Goal: Task Accomplishment & Management: Use online tool/utility

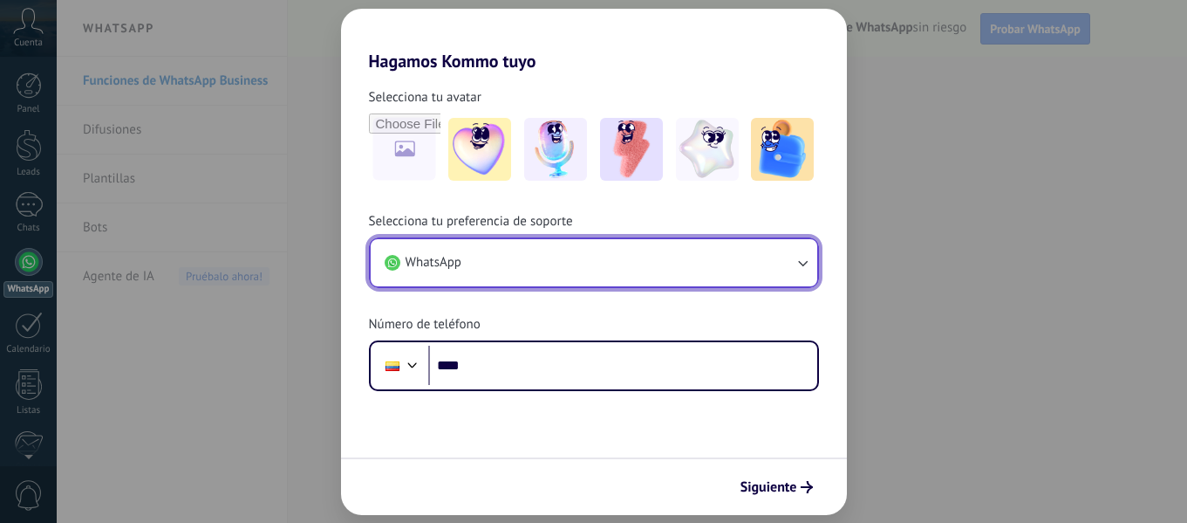
click at [550, 256] on button "WhatsApp" at bounding box center [594, 262] width 447 height 47
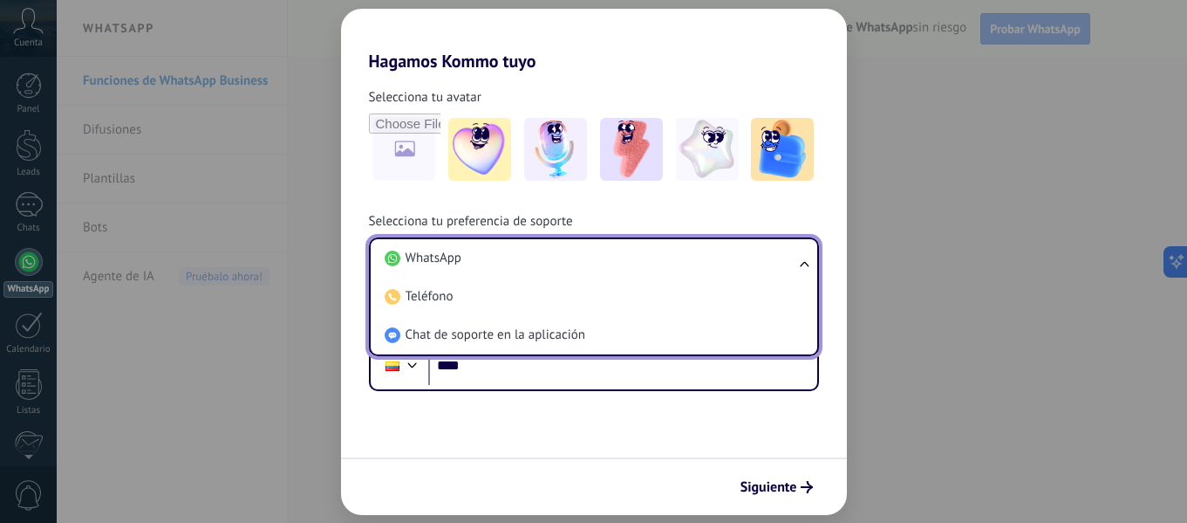
click at [550, 256] on li "WhatsApp" at bounding box center [591, 258] width 426 height 38
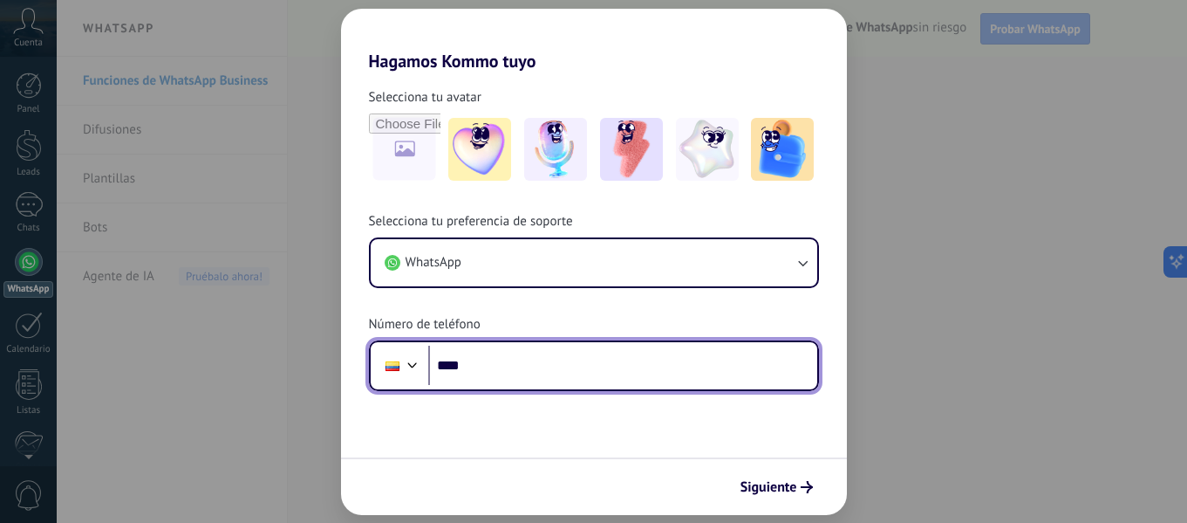
click at [511, 357] on input "****" at bounding box center [622, 365] width 389 height 40
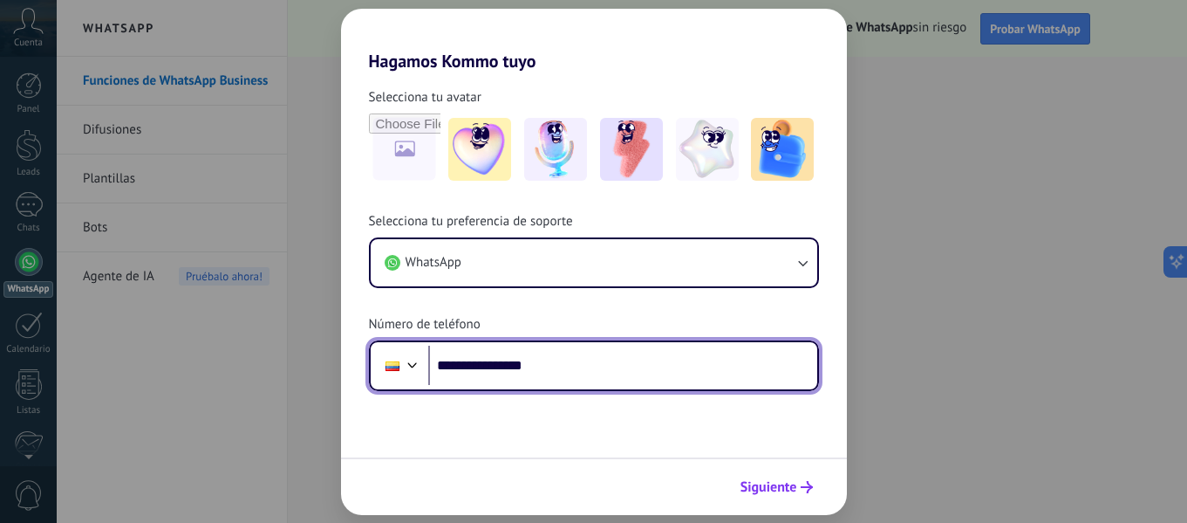
type input "**********"
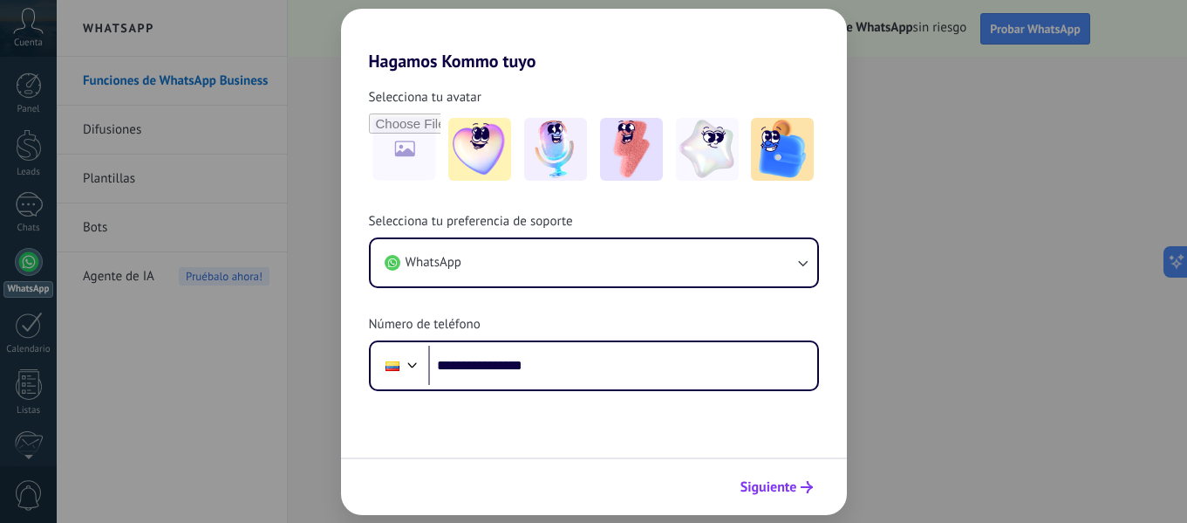
click at [782, 488] on span "Siguiente" at bounding box center [769, 487] width 57 height 12
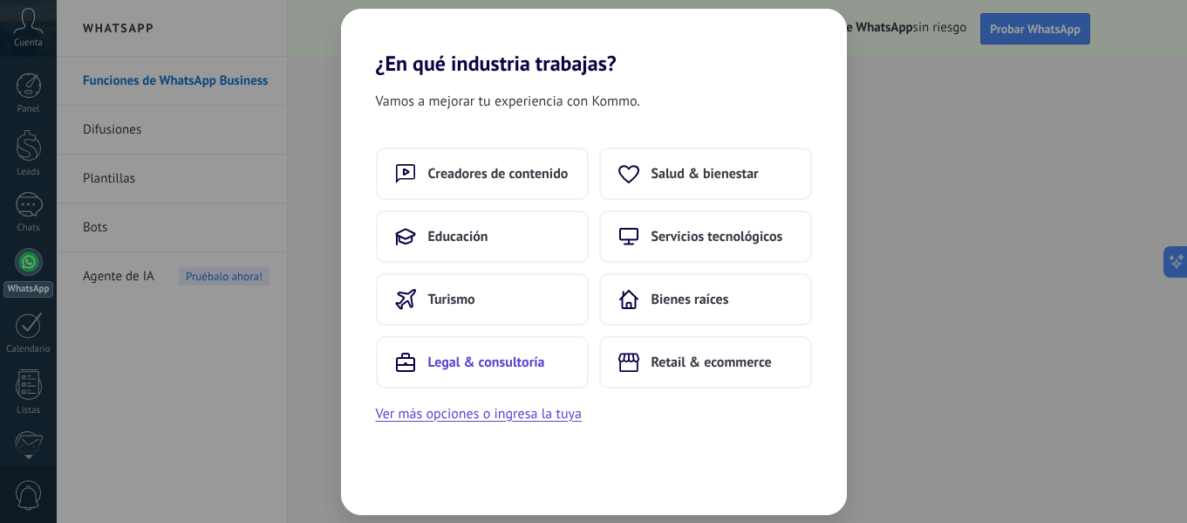
click at [472, 353] on span "Legal & consultoría" at bounding box center [486, 361] width 117 height 17
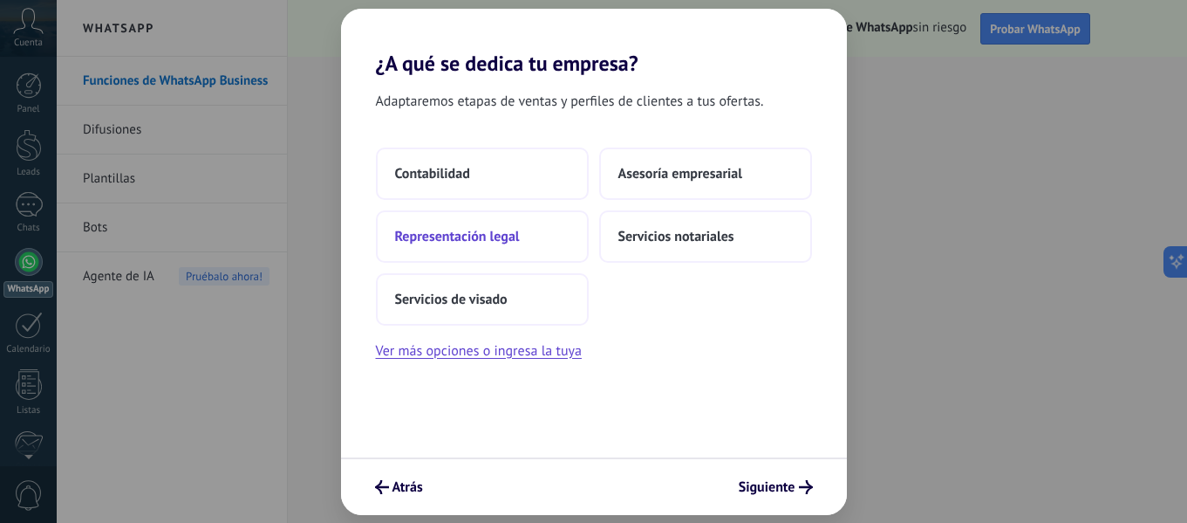
click at [496, 240] on span "Representación legal" at bounding box center [457, 236] width 125 height 17
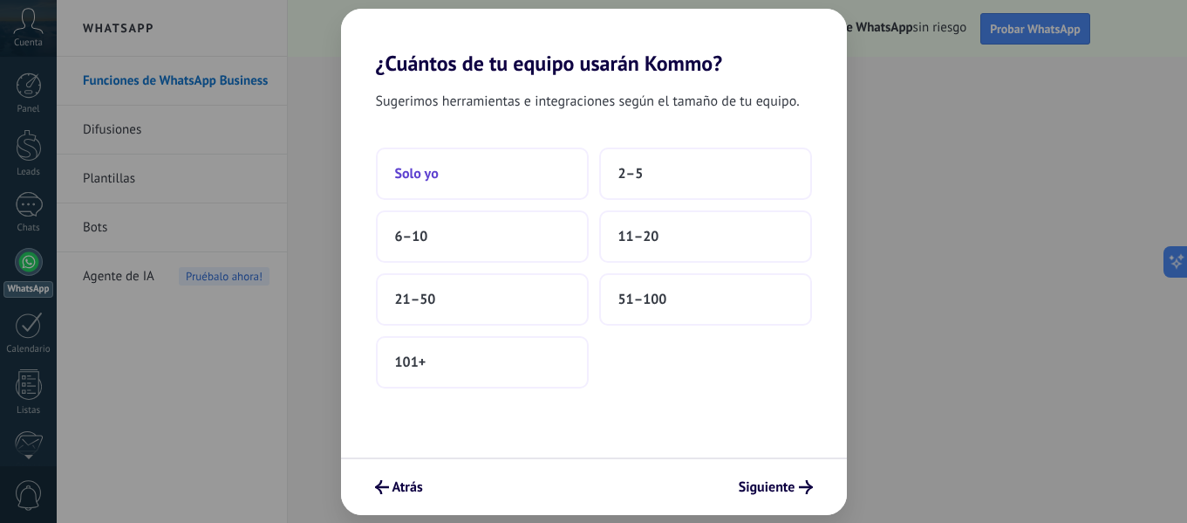
click at [474, 161] on button "Solo yo" at bounding box center [482, 173] width 213 height 52
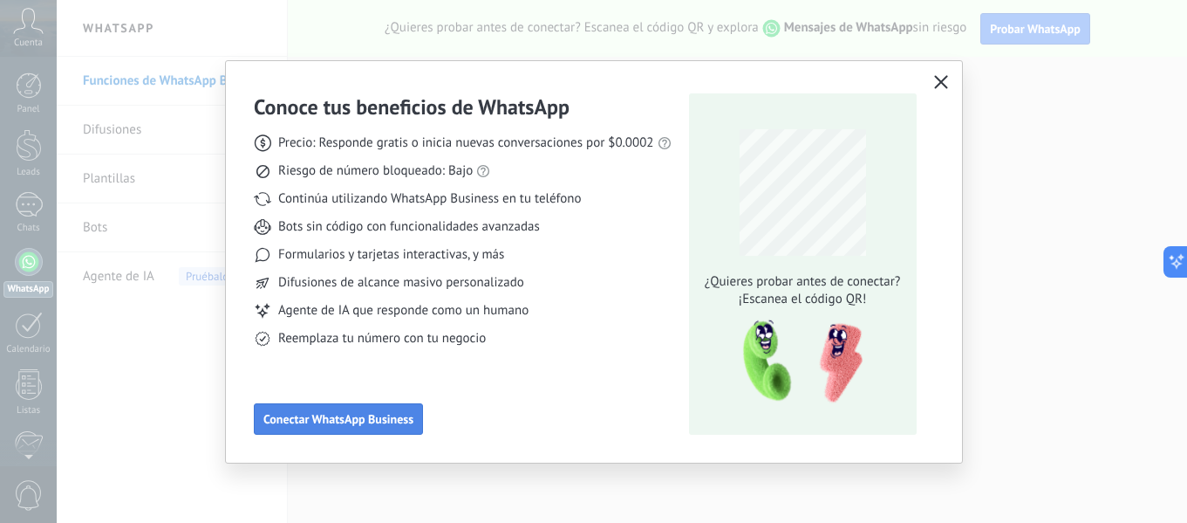
click at [396, 417] on span "Conectar WhatsApp Business" at bounding box center [338, 419] width 150 height 12
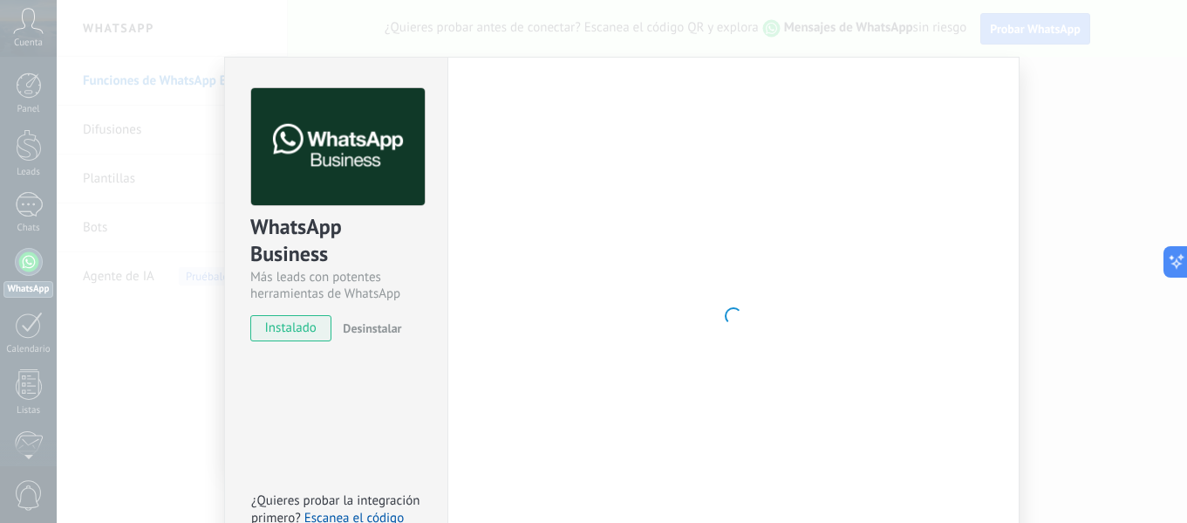
click at [278, 332] on span "instalado" at bounding box center [290, 328] width 79 height 26
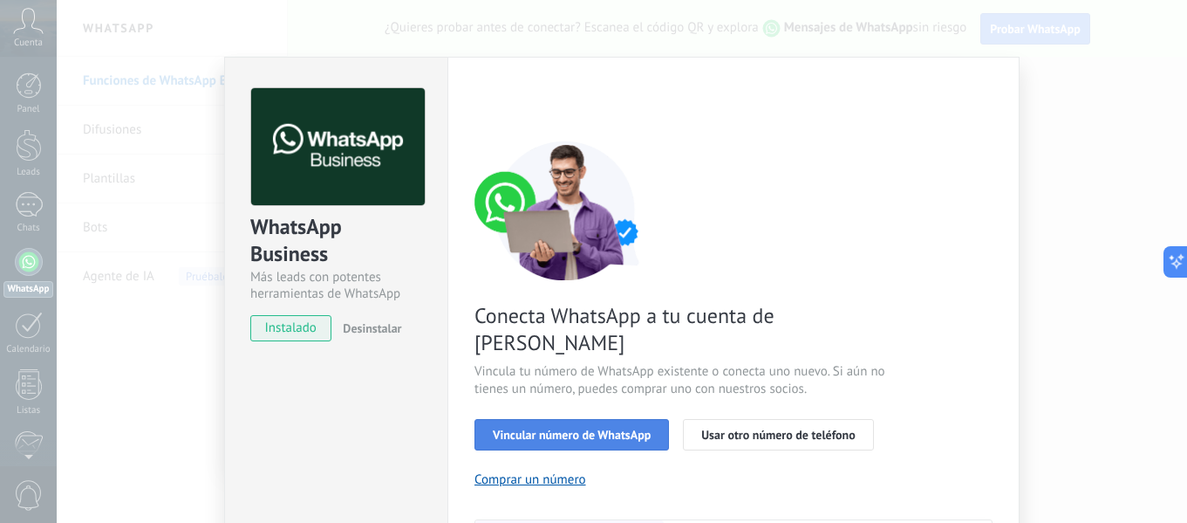
click at [588, 419] on button "Vincular número de WhatsApp" at bounding box center [572, 434] width 195 height 31
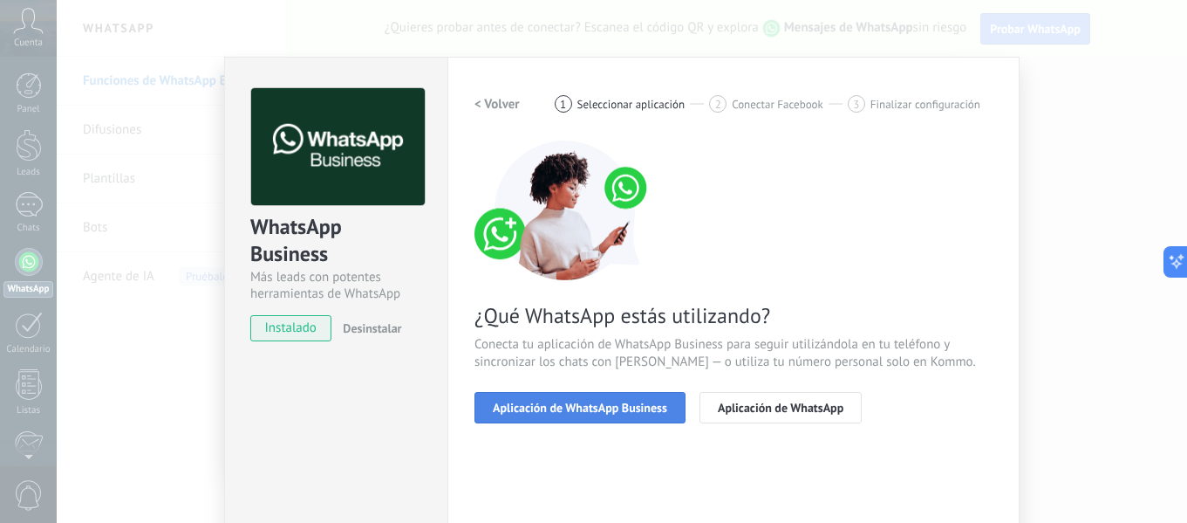
click at [563, 403] on span "Aplicación de WhatsApp Business" at bounding box center [580, 407] width 174 height 12
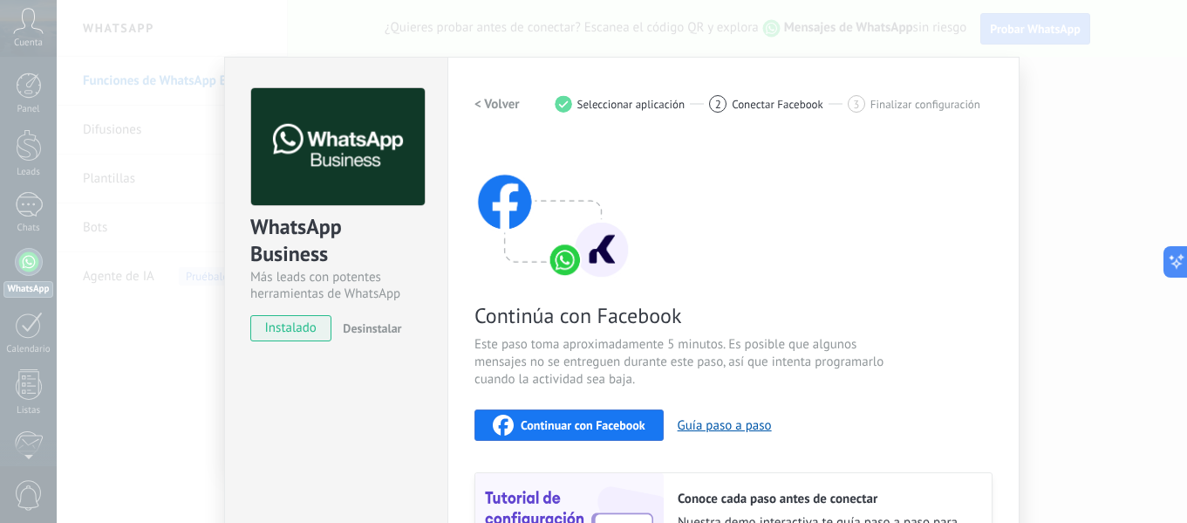
click at [470, 105] on div "Configuraciones Autorizaciones This tab logs the users who have granted integra…" at bounding box center [734, 373] width 572 height 633
click at [477, 101] on h2 "< Volver" at bounding box center [497, 104] width 45 height 17
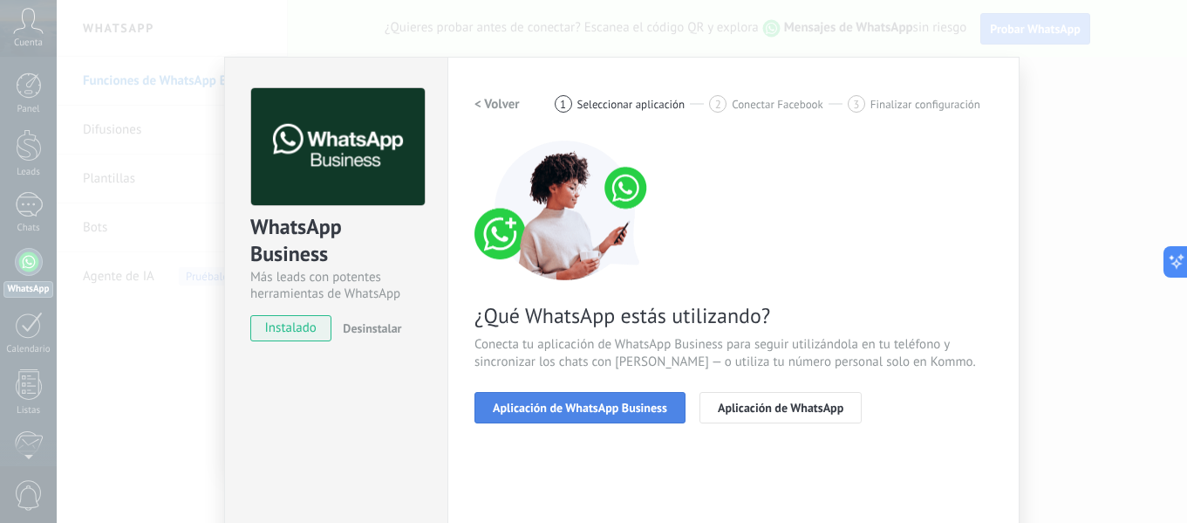
click at [626, 403] on span "Aplicación de WhatsApp Business" at bounding box center [580, 407] width 174 height 12
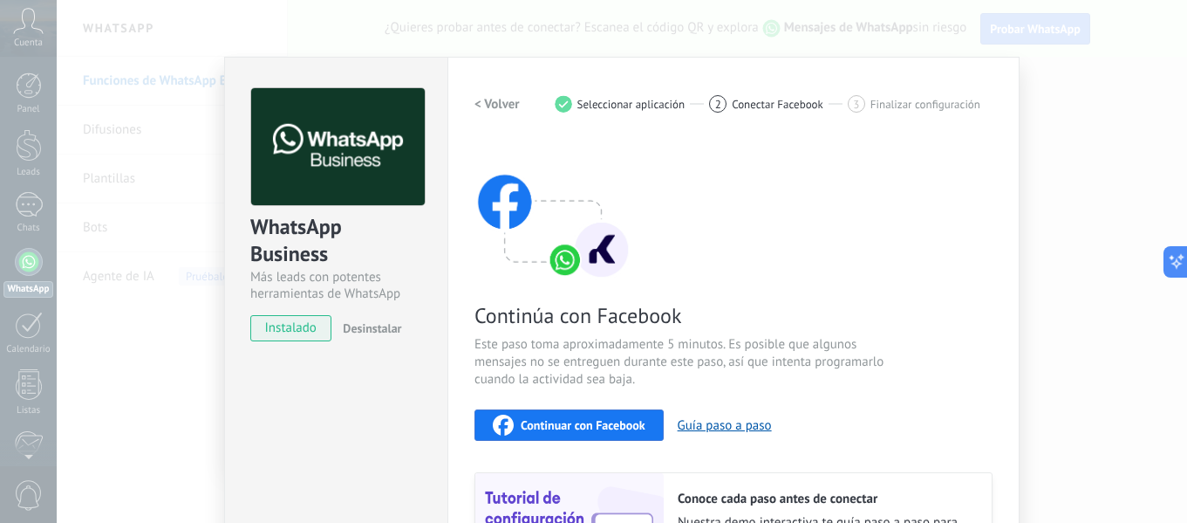
click at [476, 101] on h2 "< Volver" at bounding box center [497, 104] width 45 height 17
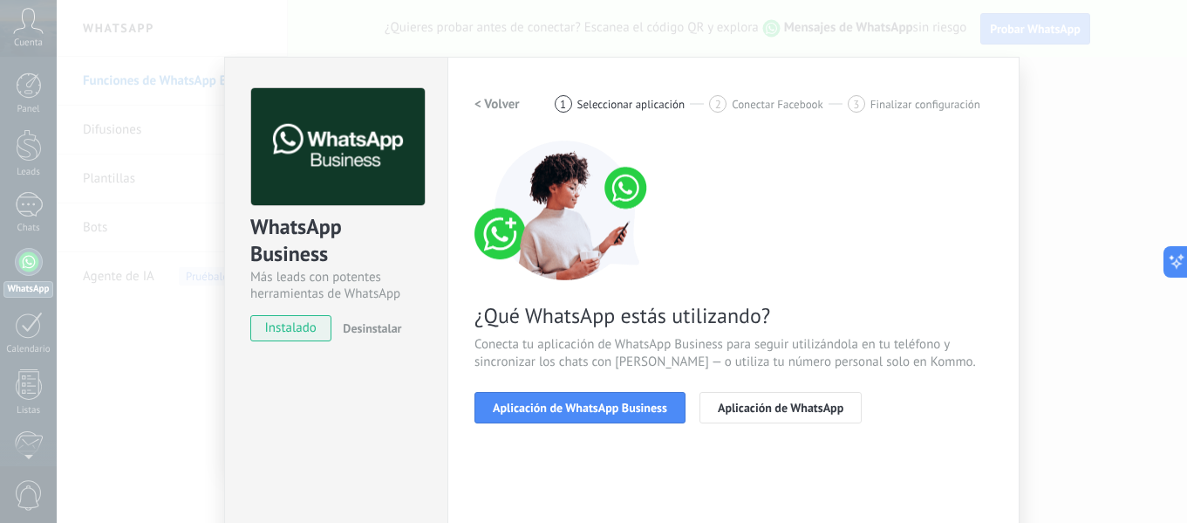
click at [476, 101] on h2 "< Volver" at bounding box center [497, 104] width 45 height 17
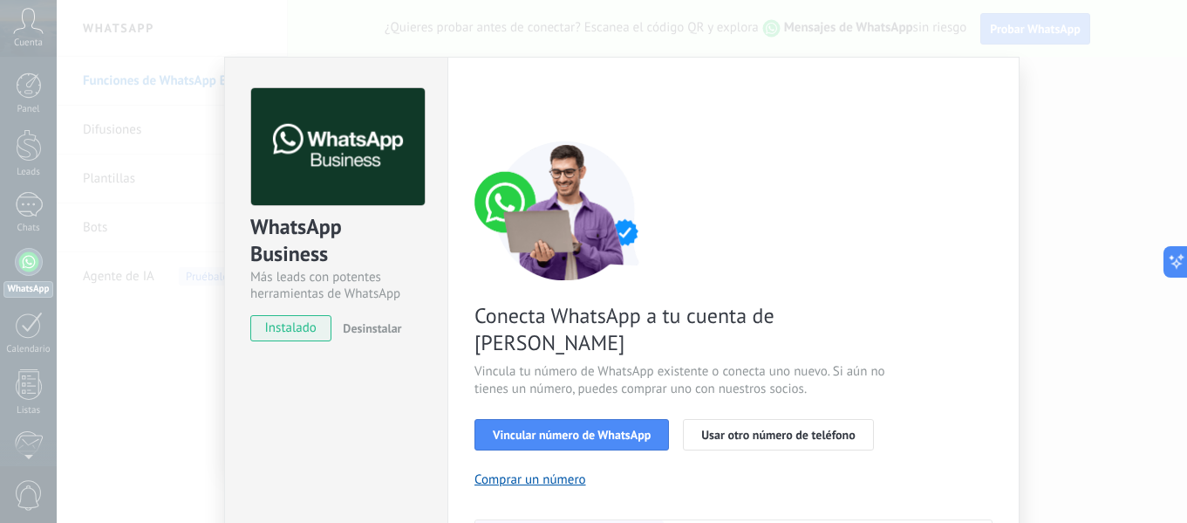
click at [301, 313] on div "WhatsApp Business Más leads con potentes herramientas de WhatsApp instalado Des…" at bounding box center [336, 206] width 222 height 297
click at [297, 332] on span "instalado" at bounding box center [290, 328] width 79 height 26
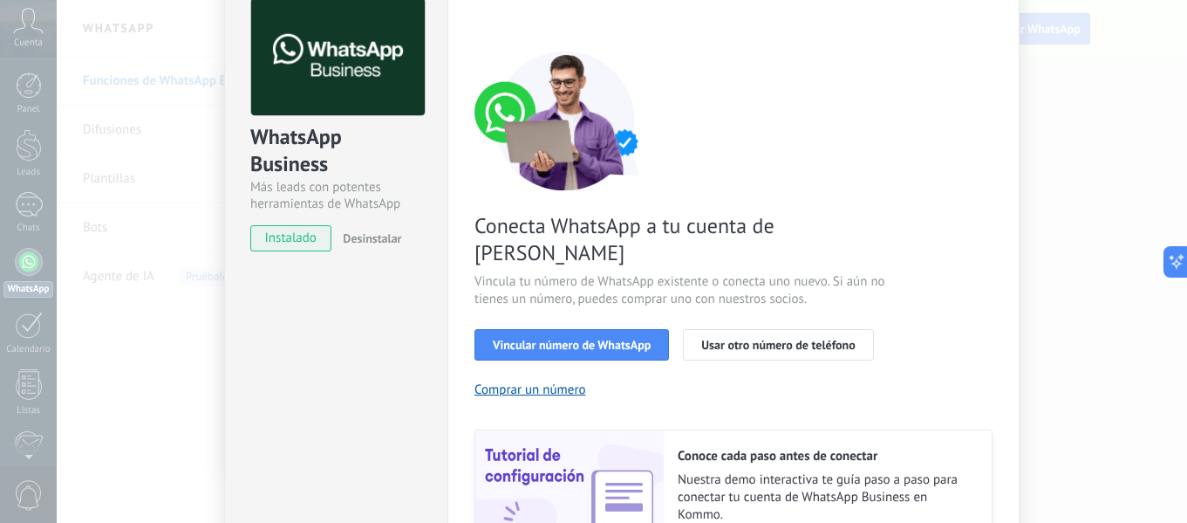
scroll to position [252, 0]
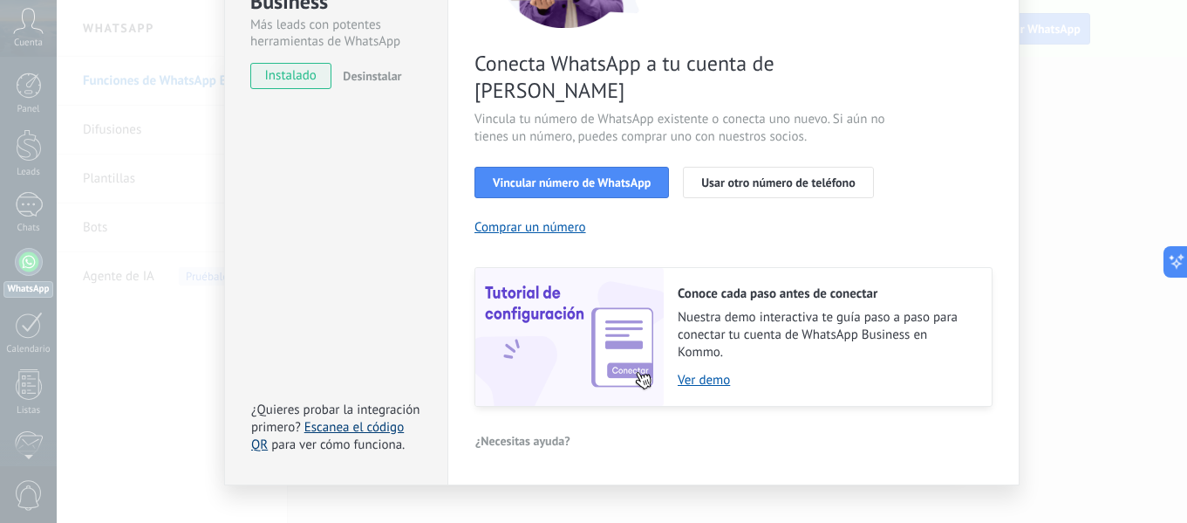
click at [345, 419] on link "Escanea el código QR" at bounding box center [327, 436] width 153 height 34
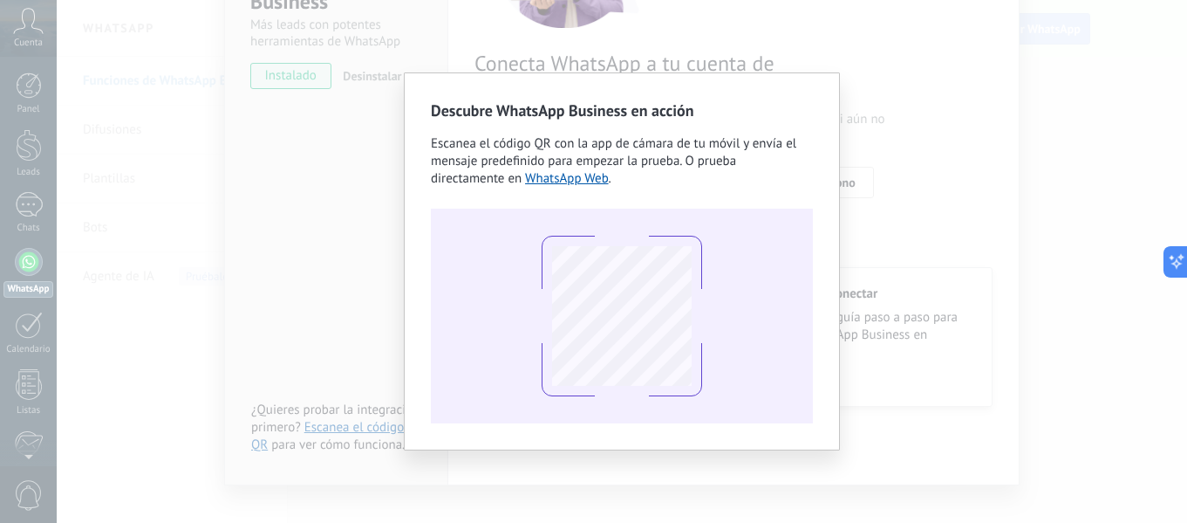
click at [1043, 101] on div "Descubre WhatsApp Business en acción Escanea el código QR con la app de cámara …" at bounding box center [622, 261] width 1131 height 523
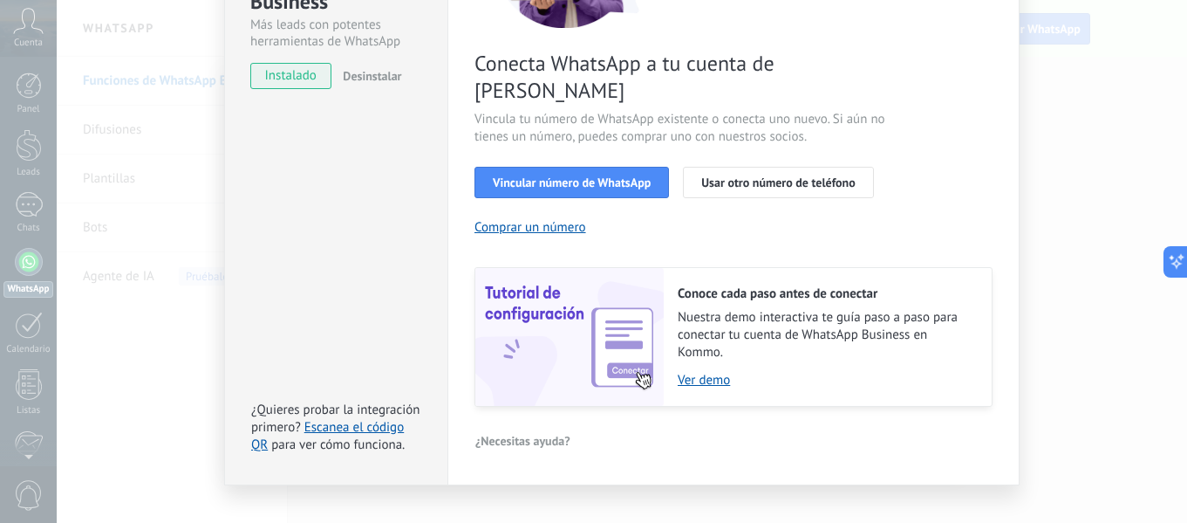
click at [133, 288] on div "WhatsApp Business Más leads con potentes herramientas de WhatsApp instalado Des…" at bounding box center [622, 261] width 1131 height 523
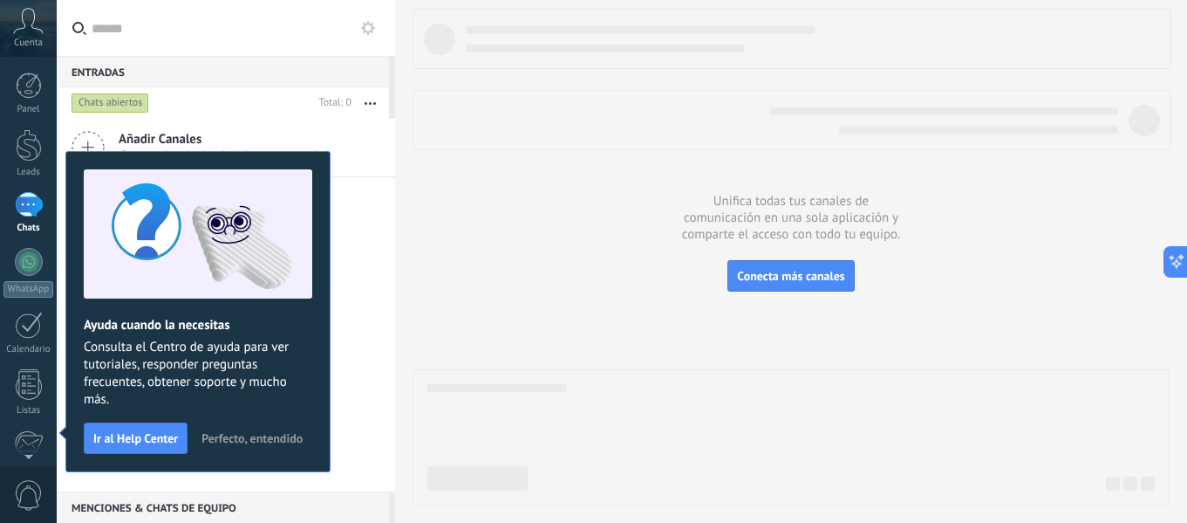
click at [241, 444] on span "Perfecto, entendido" at bounding box center [252, 438] width 101 height 12
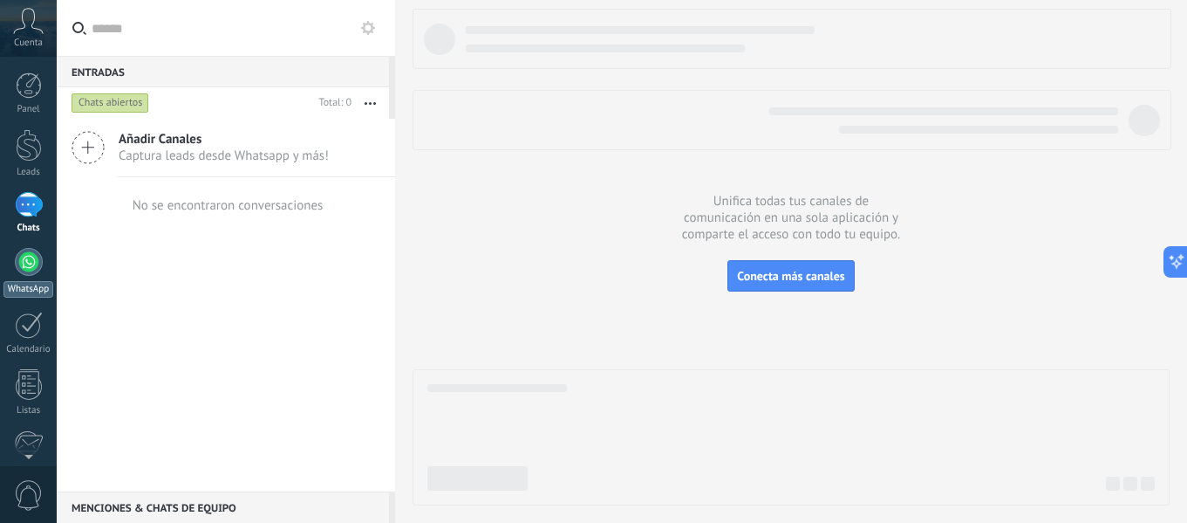
click at [35, 264] on div at bounding box center [29, 262] width 28 height 28
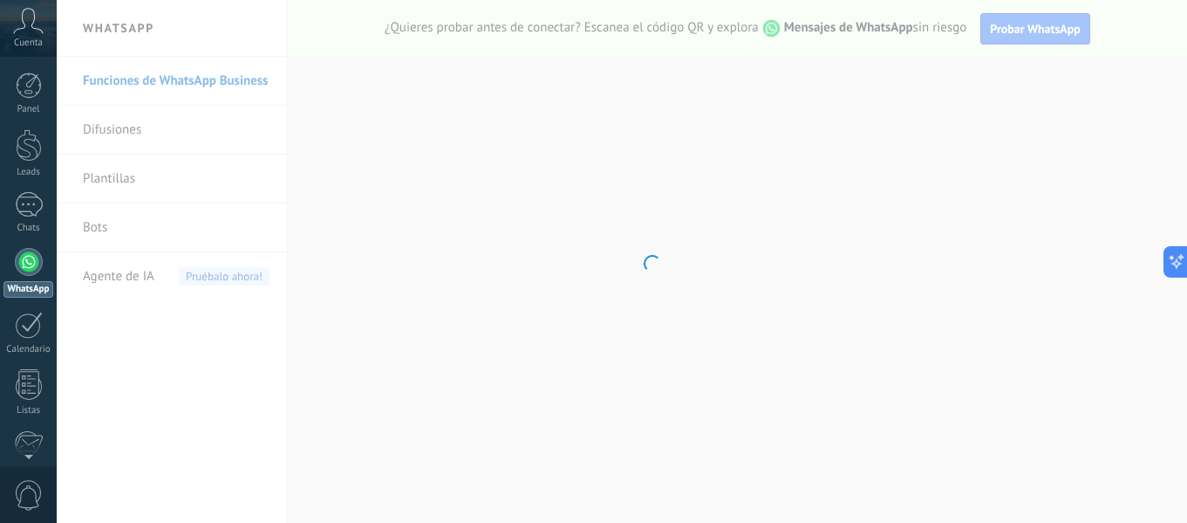
click at [218, 81] on body ".abccls-1,.abccls-2{fill-rule:evenodd}.abccls-2{fill:#fff} .abfcls-1{fill:none}…" at bounding box center [593, 261] width 1187 height 523
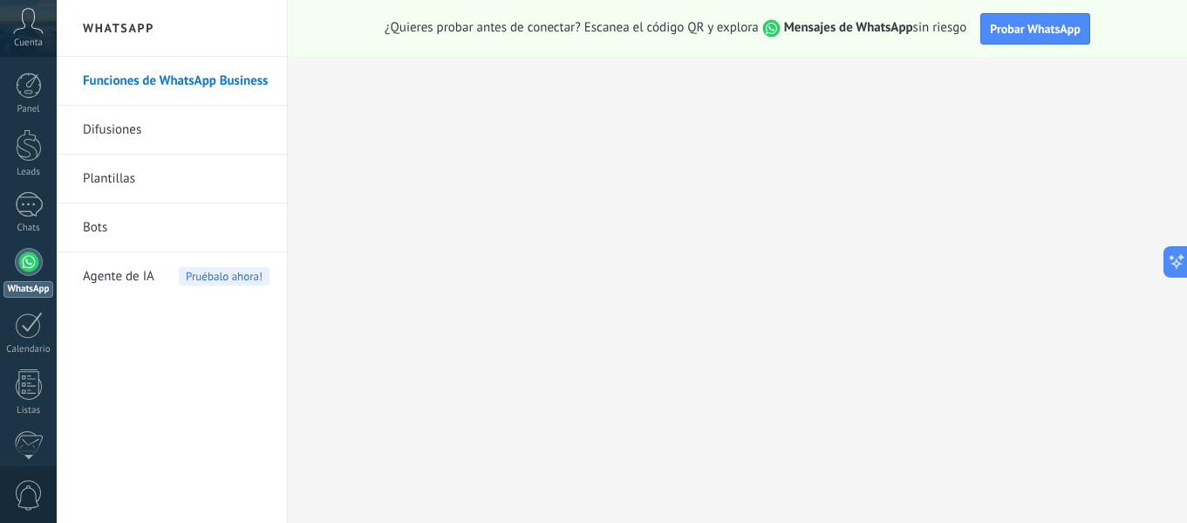
click at [136, 177] on link "Plantillas" at bounding box center [176, 178] width 187 height 49
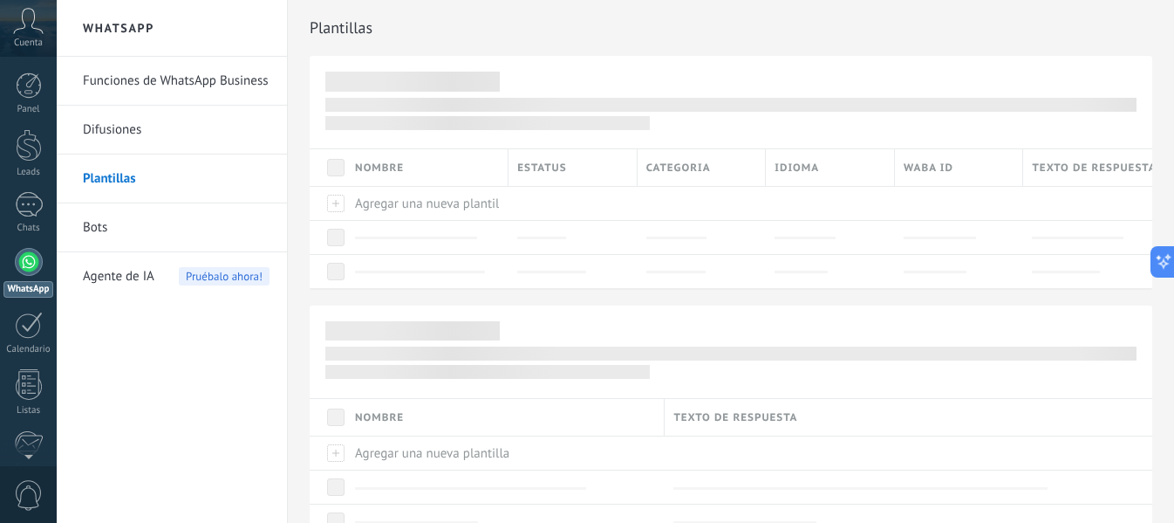
click at [124, 128] on link "Difusiones" at bounding box center [176, 130] width 187 height 49
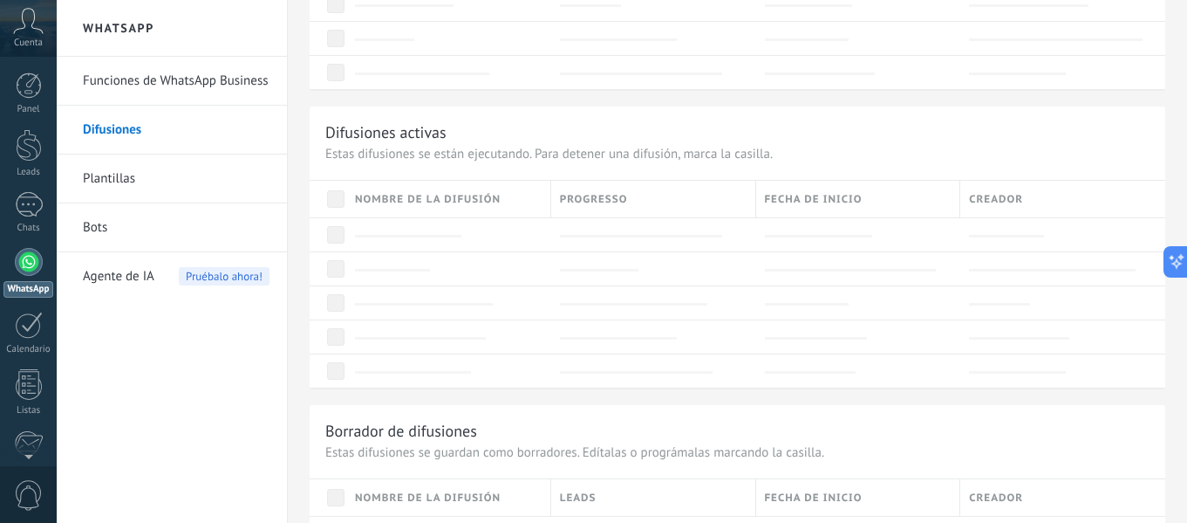
scroll to position [611, 0]
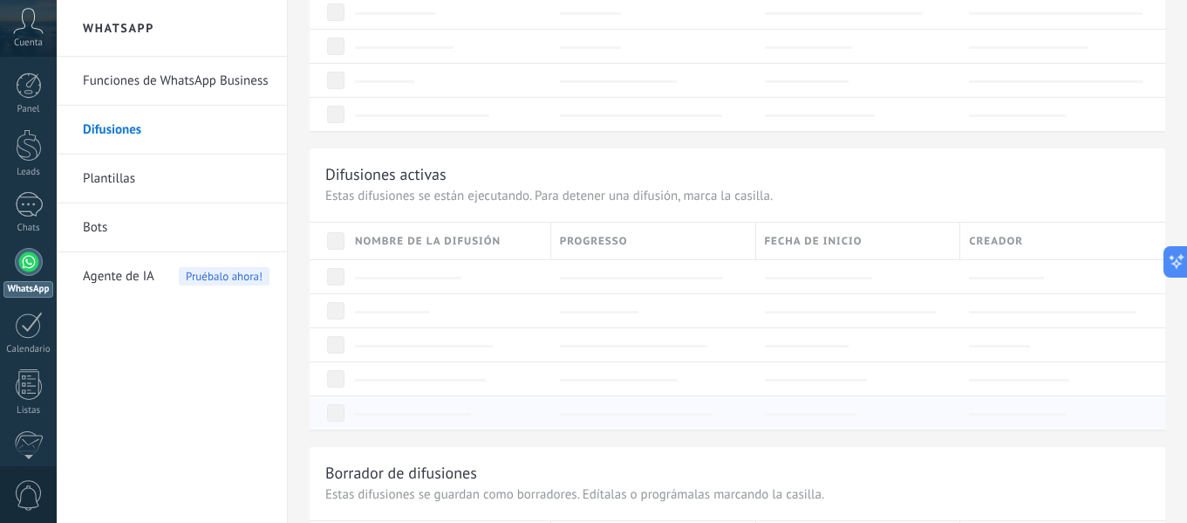
scroll to position [0, 0]
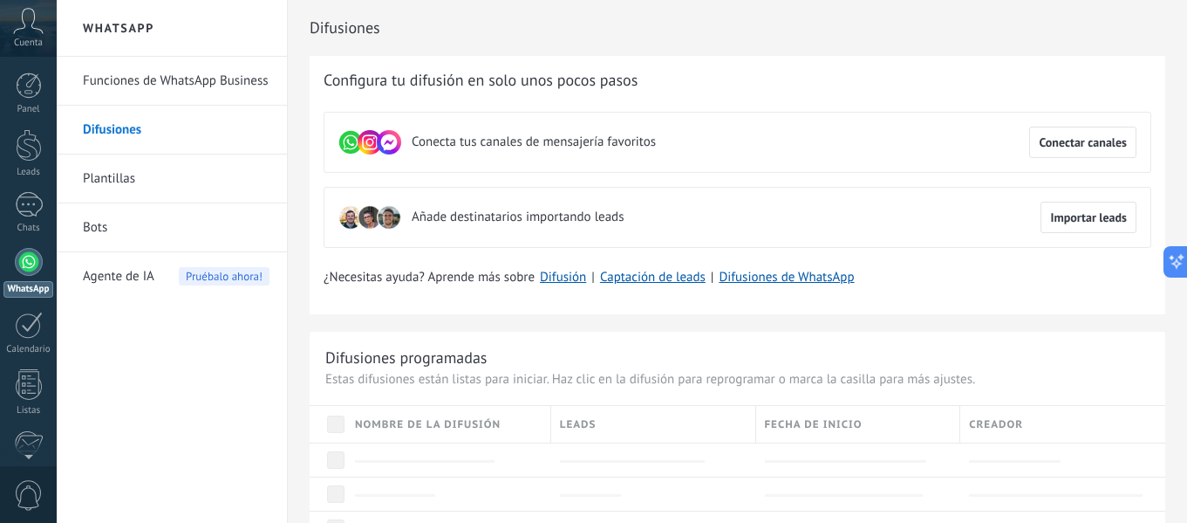
click at [119, 79] on link "Funciones de WhatsApp Business" at bounding box center [176, 81] width 187 height 49
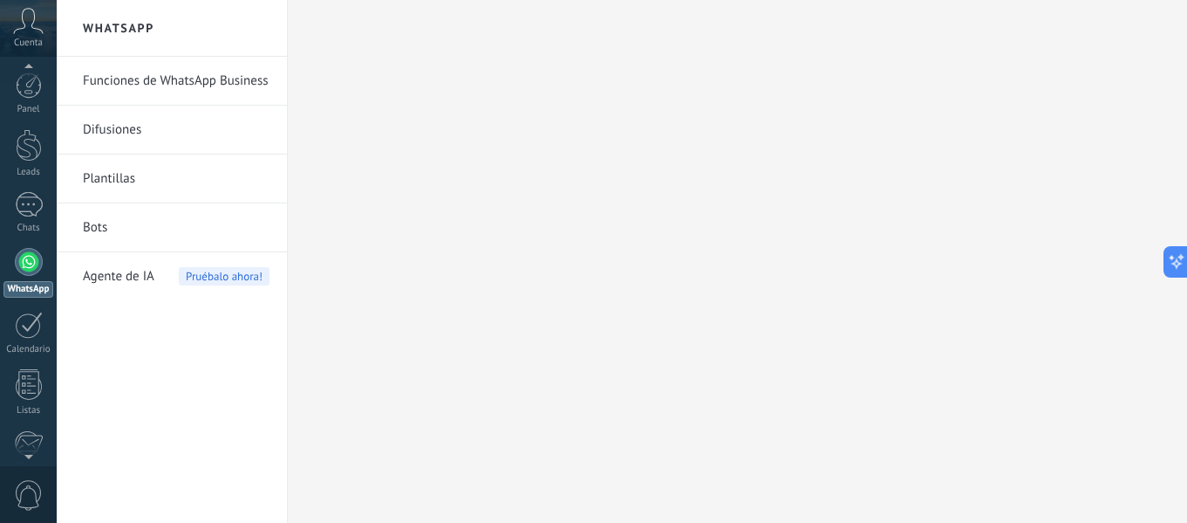
click at [21, 272] on div at bounding box center [29, 262] width 28 height 28
click at [183, 79] on link "Funciones de WhatsApp Business" at bounding box center [176, 81] width 187 height 49
click at [202, 81] on link "Funciones de WhatsApp Business" at bounding box center [176, 81] width 187 height 49
click at [117, 25] on h2 "WhatsApp" at bounding box center [172, 28] width 187 height 57
click at [23, 262] on div at bounding box center [29, 262] width 28 height 28
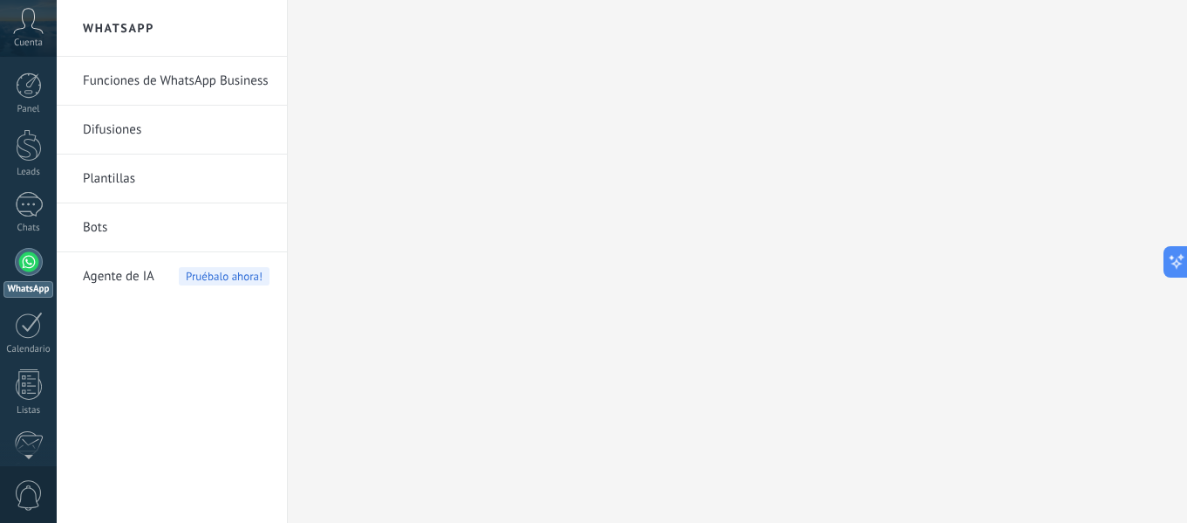
click at [120, 134] on link "Difusiones" at bounding box center [176, 130] width 187 height 49
click at [122, 131] on link "Difusiones" at bounding box center [176, 130] width 187 height 49
click at [107, 133] on link "Difusiones" at bounding box center [176, 130] width 187 height 49
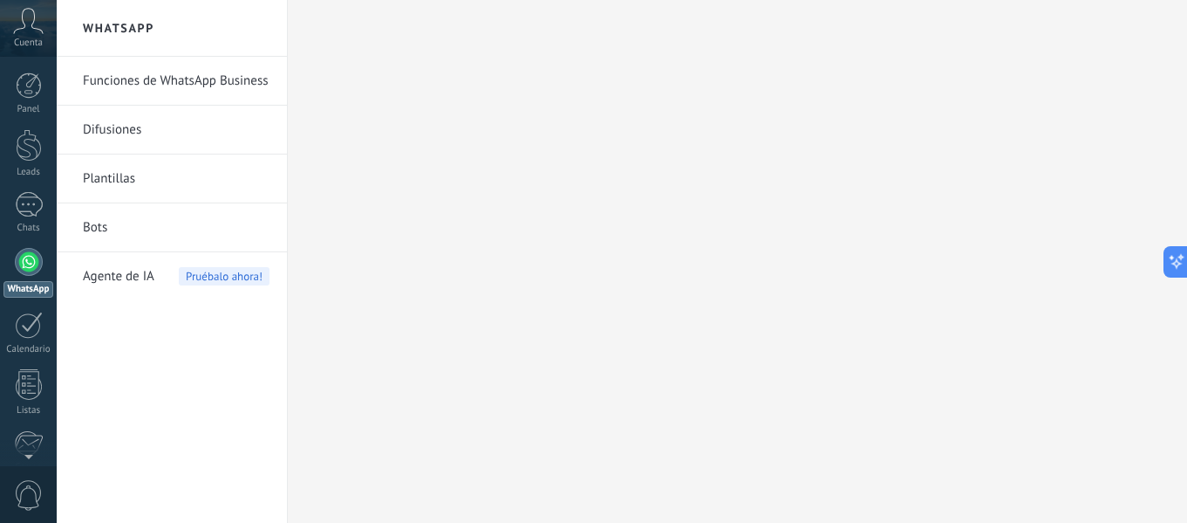
click at [128, 178] on link "Plantillas" at bounding box center [176, 178] width 187 height 49
click at [133, 79] on link "Funciones de WhatsApp Business" at bounding box center [176, 81] width 187 height 49
click at [31, 43] on span "Cuenta" at bounding box center [28, 43] width 29 height 11
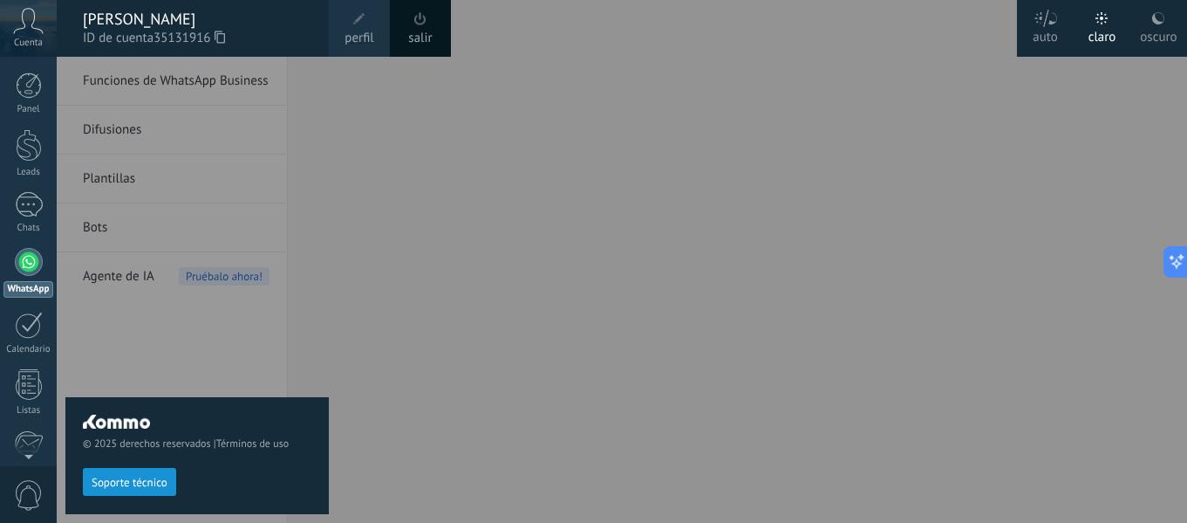
click at [976, 292] on div at bounding box center [650, 261] width 1187 height 523
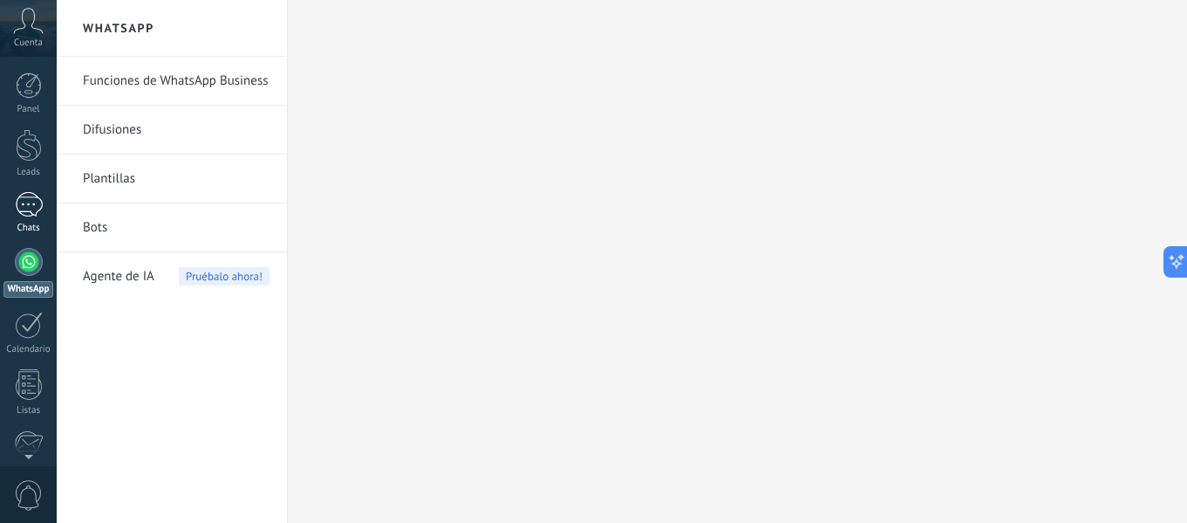
click at [24, 207] on div at bounding box center [29, 204] width 28 height 25
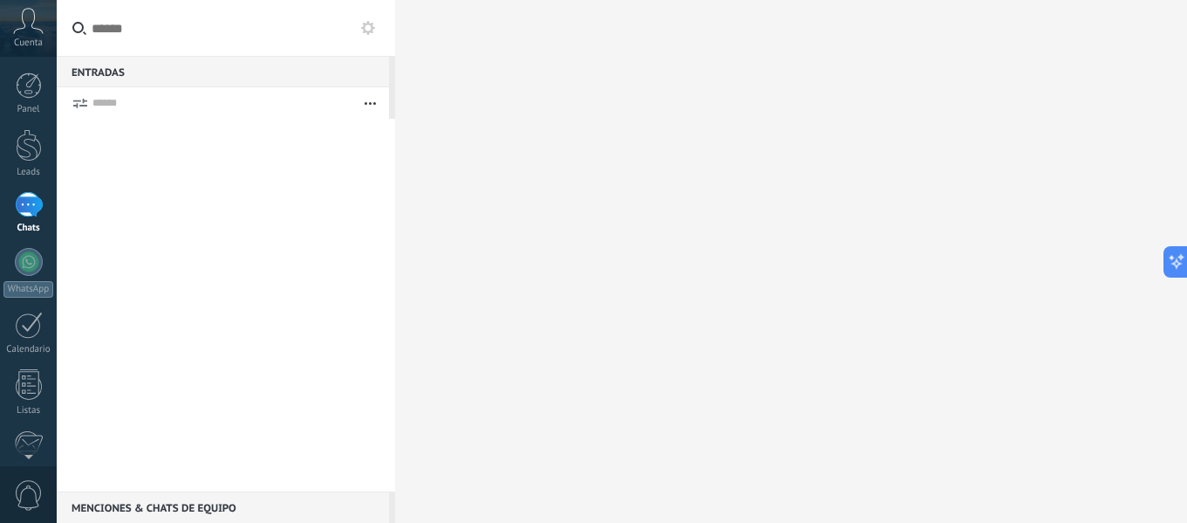
click at [24, 207] on div at bounding box center [29, 204] width 28 height 25
click at [25, 256] on div at bounding box center [29, 262] width 28 height 28
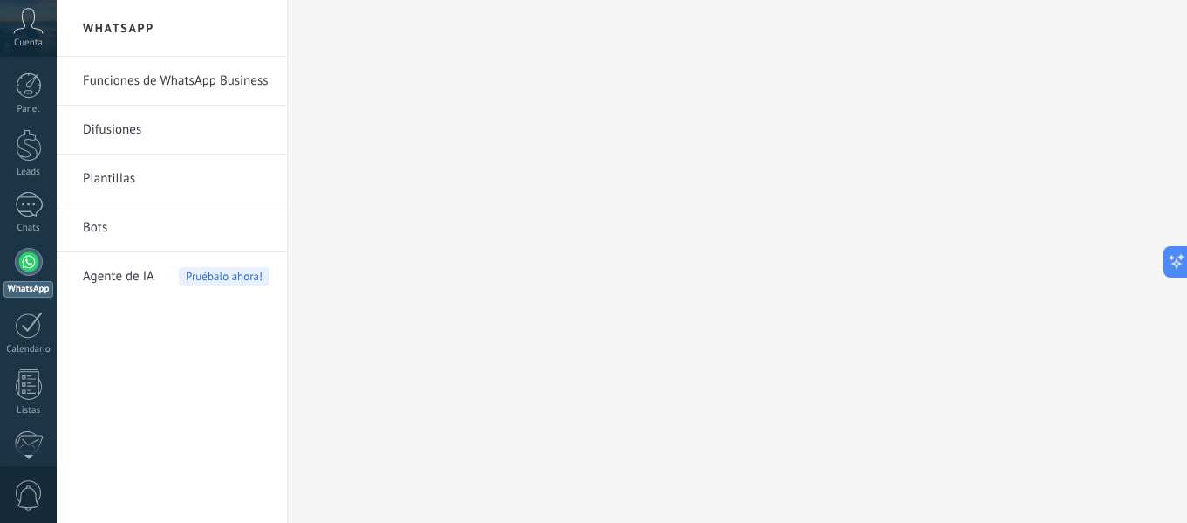
click at [126, 29] on h2 "WhatsApp" at bounding box center [172, 28] width 187 height 57
click at [121, 68] on link "Funciones de WhatsApp Business" at bounding box center [176, 81] width 187 height 49
click at [204, 76] on link "Funciones de WhatsApp Business" at bounding box center [176, 81] width 187 height 49
click at [200, 70] on link "Funciones de WhatsApp Business" at bounding box center [176, 81] width 187 height 49
click at [221, 72] on link "Funciones de WhatsApp Business" at bounding box center [176, 81] width 187 height 49
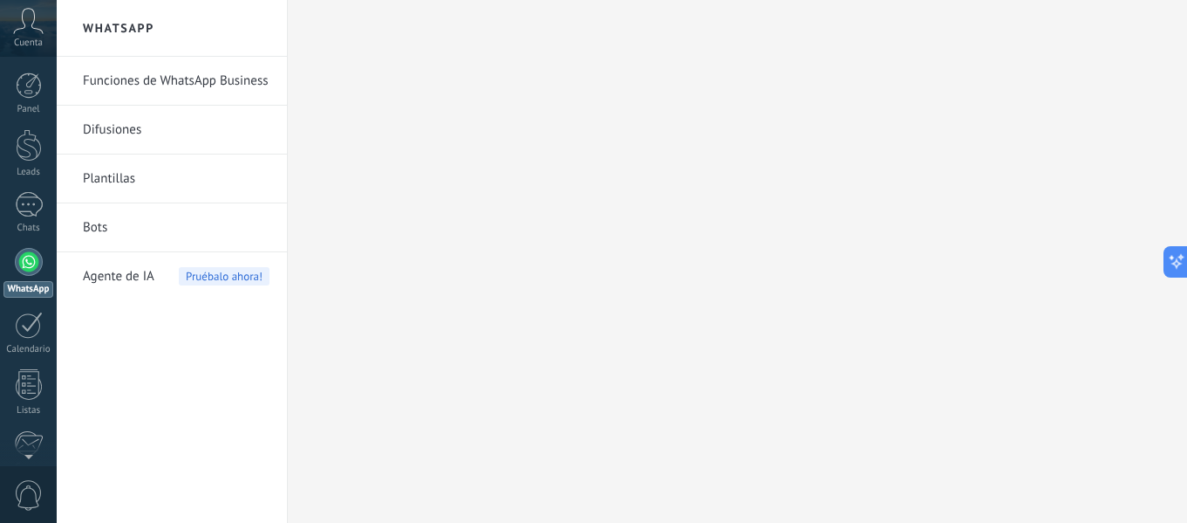
click at [221, 72] on link "Funciones de WhatsApp Business" at bounding box center [176, 81] width 187 height 49
click at [219, 276] on span "Pruébalo ahora!" at bounding box center [224, 276] width 91 height 18
click at [106, 277] on span "Agente de IA" at bounding box center [119, 276] width 72 height 49
click at [99, 35] on h2 "WhatsApp" at bounding box center [172, 28] width 187 height 57
drag, startPoint x: 56, startPoint y: 0, endPoint x: 123, endPoint y: 76, distance: 101.4
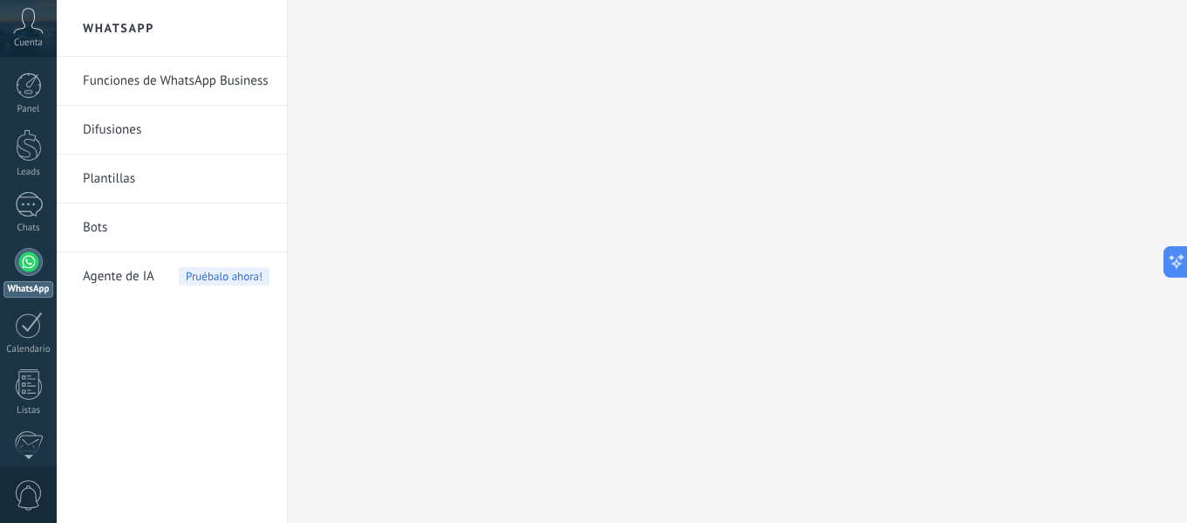
click at [123, 76] on link "Funciones de WhatsApp Business" at bounding box center [176, 81] width 187 height 49
click at [119, 130] on link "Difusiones" at bounding box center [176, 130] width 187 height 49
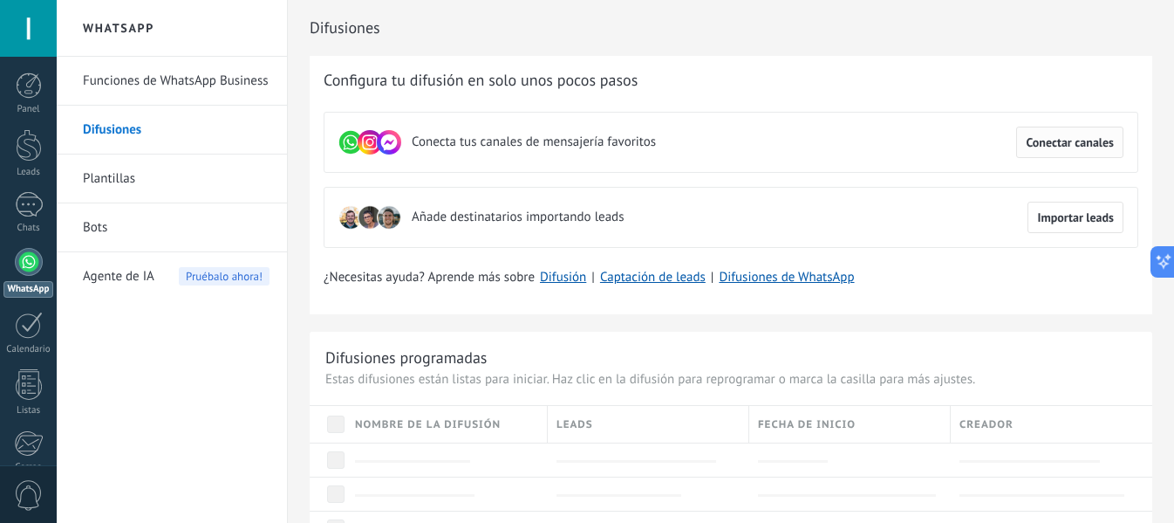
click at [1065, 132] on button "Conectar canales" at bounding box center [1069, 141] width 107 height 31
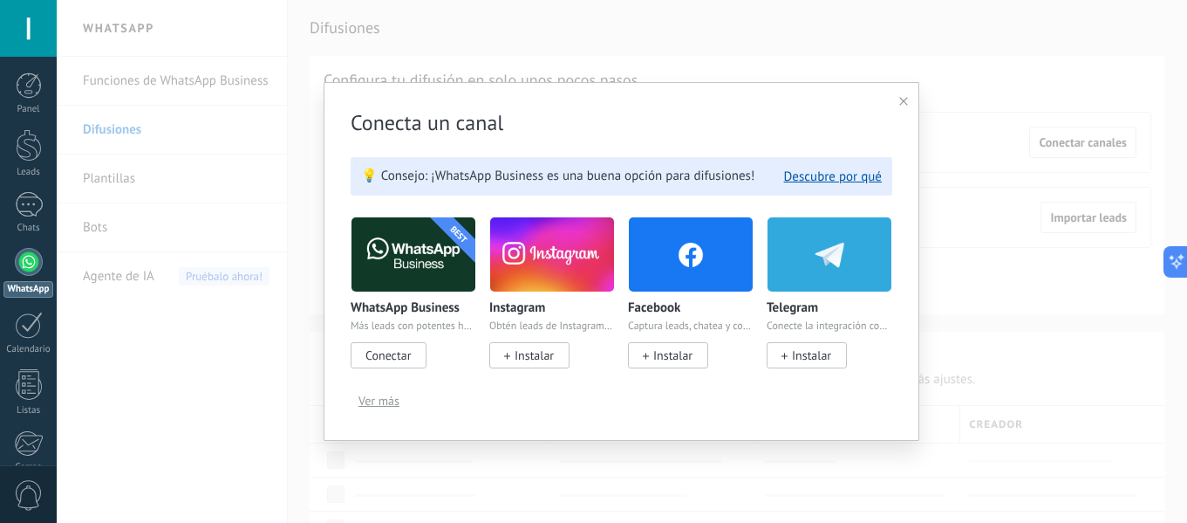
click at [387, 359] on span "Conectar" at bounding box center [388, 355] width 45 height 16
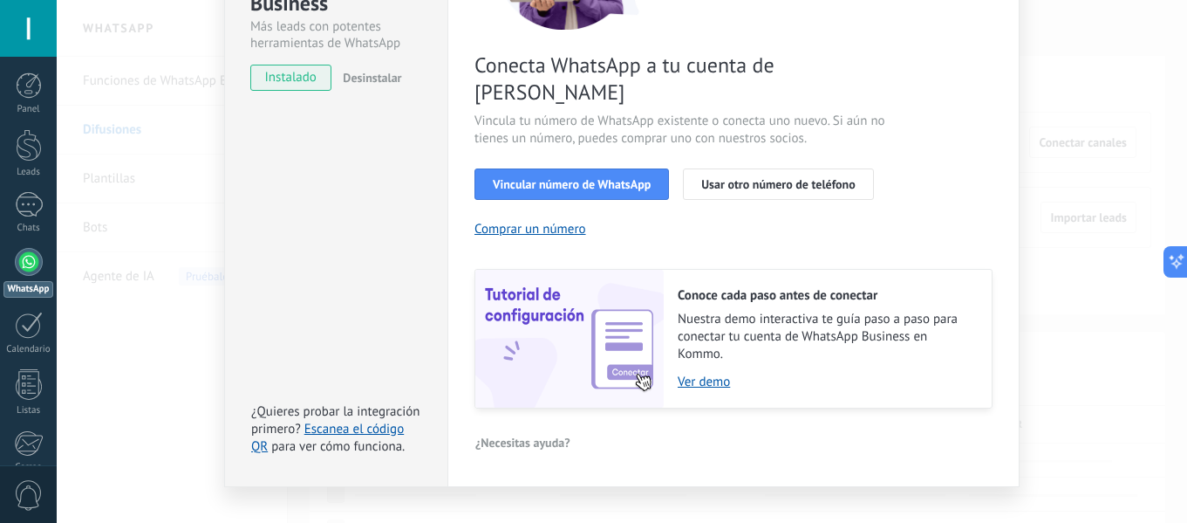
scroll to position [252, 0]
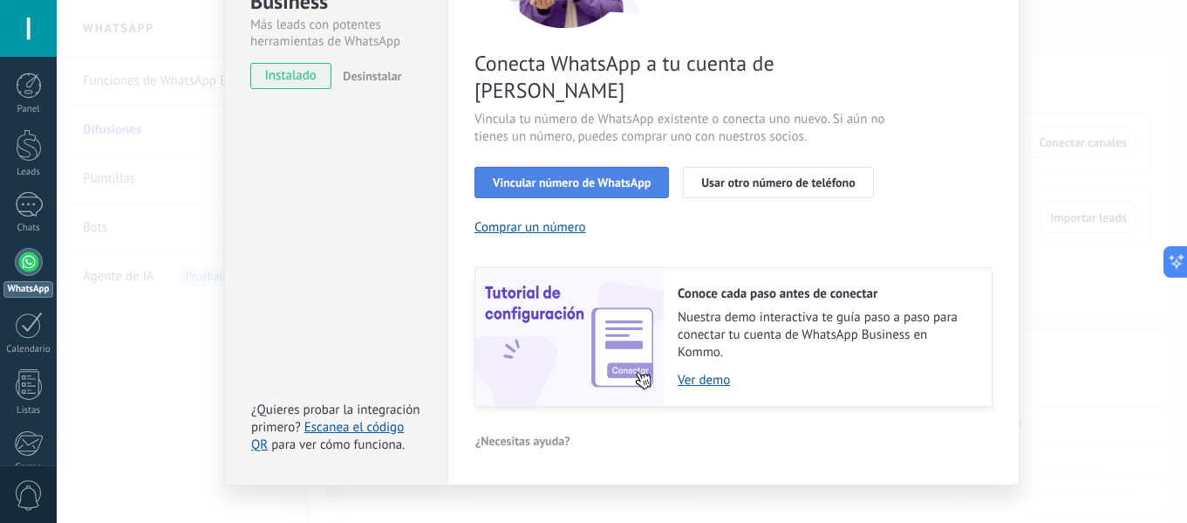
click at [530, 176] on span "Vincular número de WhatsApp" at bounding box center [572, 182] width 158 height 12
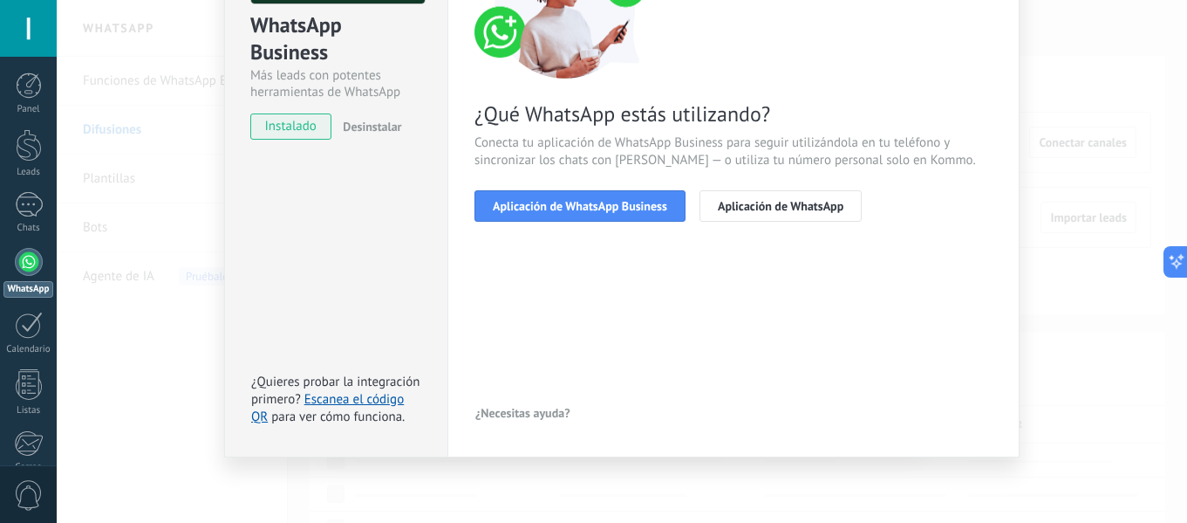
scroll to position [202, 0]
click at [590, 205] on span "Aplicación de WhatsApp Business" at bounding box center [580, 206] width 174 height 12
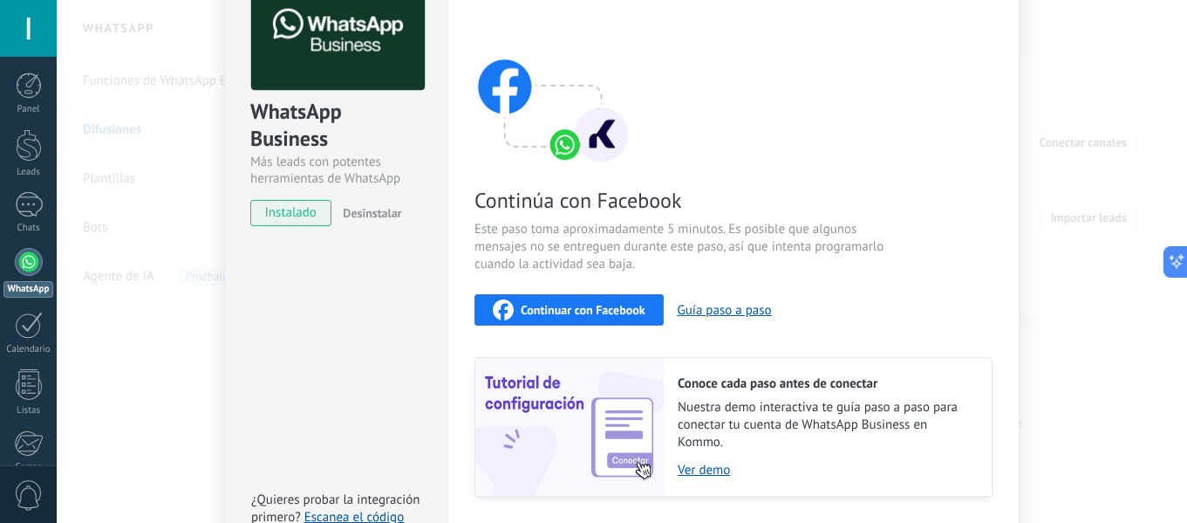
scroll to position [0, 0]
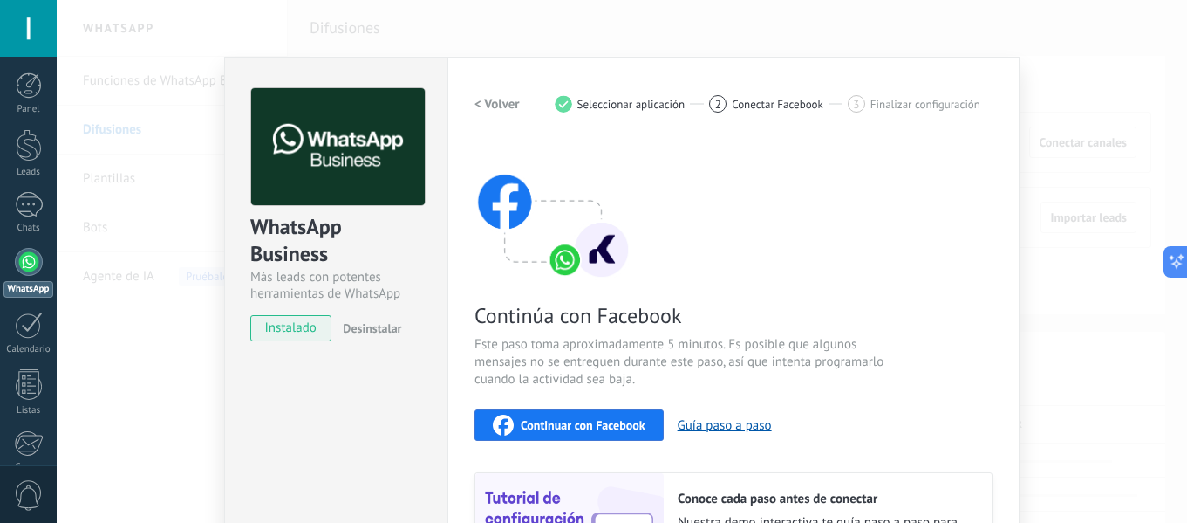
click at [296, 332] on span "instalado" at bounding box center [290, 328] width 79 height 26
click at [558, 257] on img at bounding box center [553, 210] width 157 height 140
click at [558, 399] on div "Continúa con Facebook Este paso toma aproximadamente 5 minutos. Es posible que …" at bounding box center [734, 375] width 518 height 471
click at [558, 420] on span "Continuar con Facebook" at bounding box center [583, 425] width 125 height 12
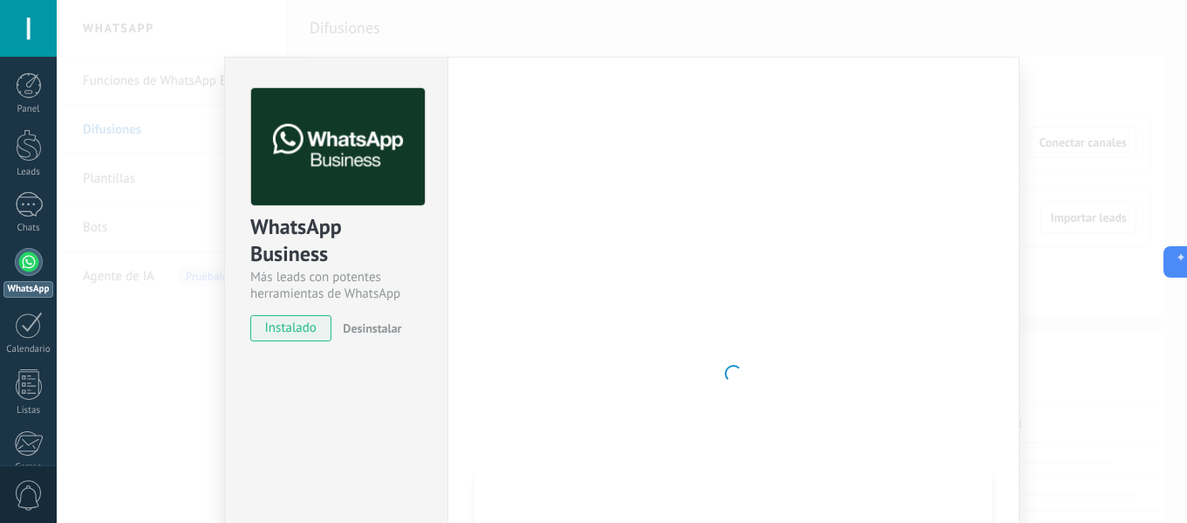
click at [294, 328] on span "instalado" at bounding box center [290, 328] width 79 height 26
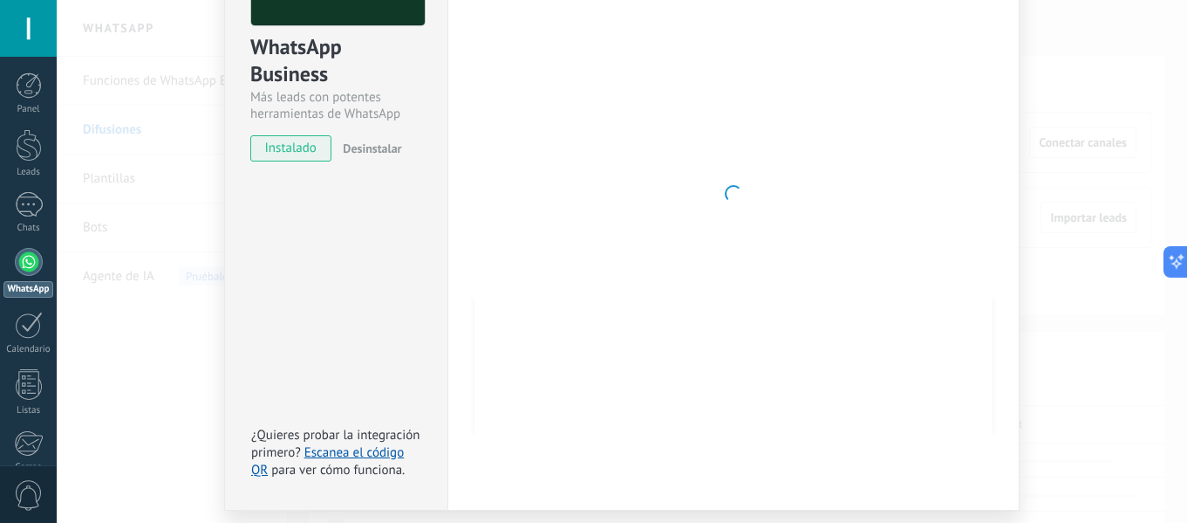
scroll to position [232, 0]
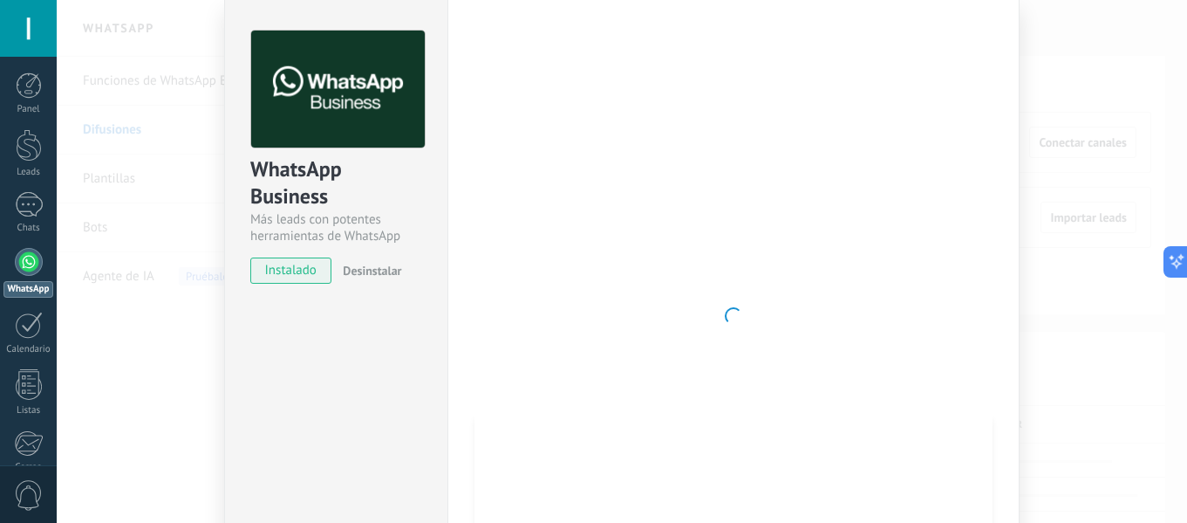
click at [329, 123] on img at bounding box center [338, 90] width 174 height 118
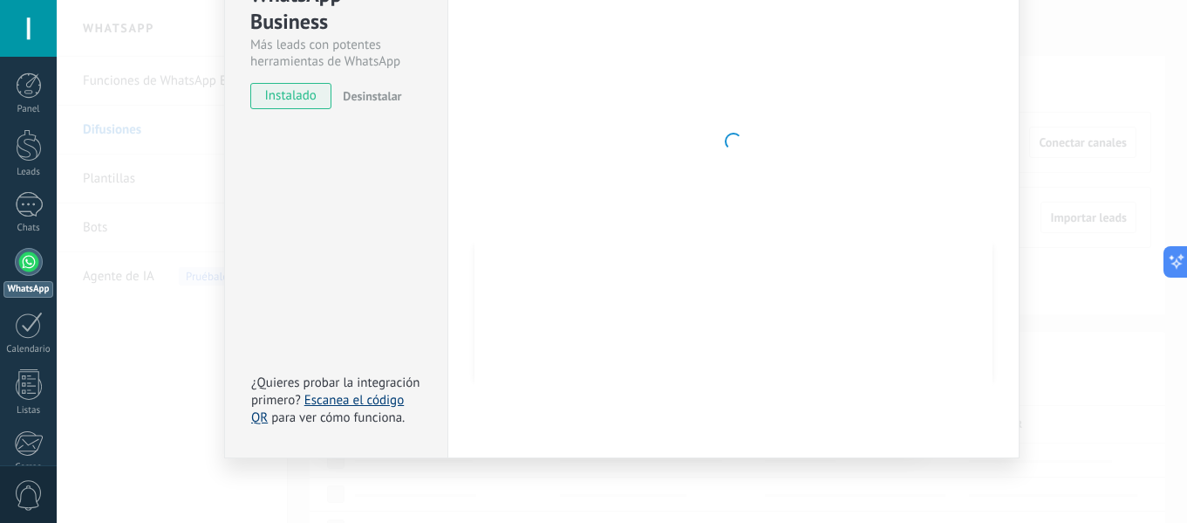
click at [342, 401] on link "Escanea el código QR" at bounding box center [327, 409] width 153 height 34
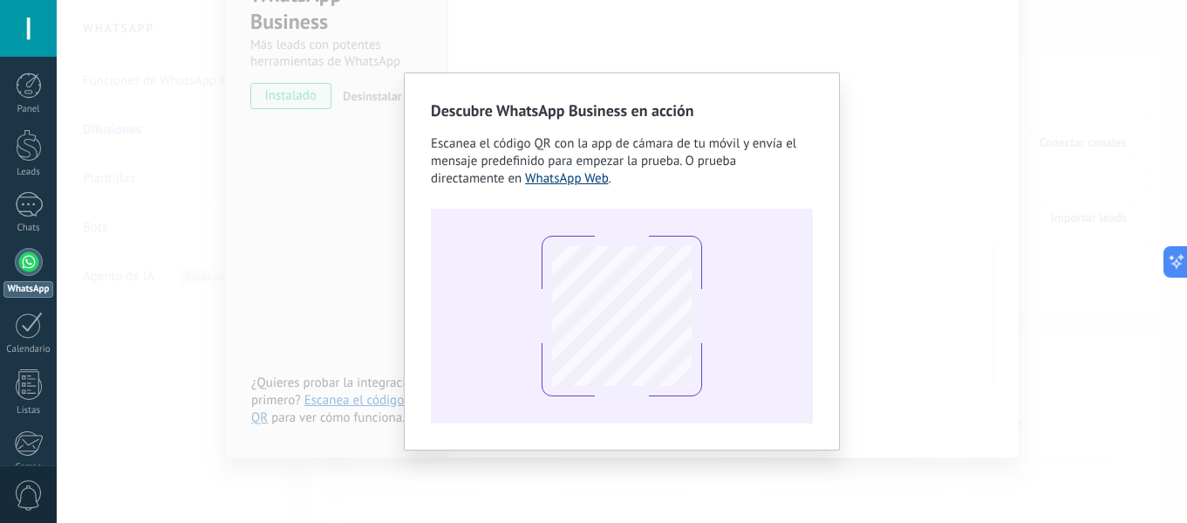
click at [561, 181] on link "WhatsApp Web" at bounding box center [567, 178] width 84 height 17
click at [1028, 122] on div "Descubre WhatsApp Business en acción Escanea el código QR con la app de cámara …" at bounding box center [622, 261] width 1131 height 523
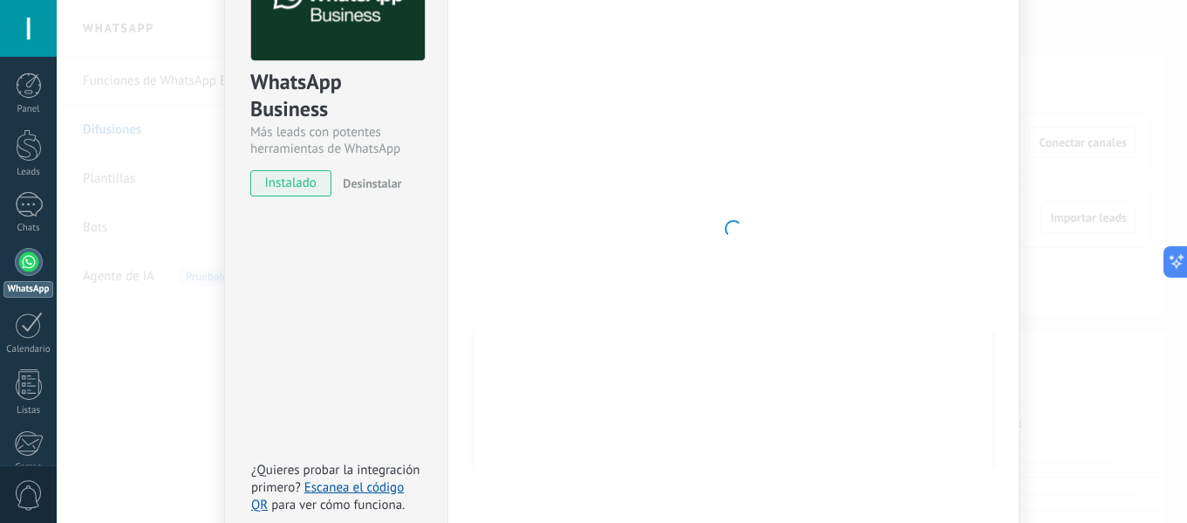
scroll to position [0, 0]
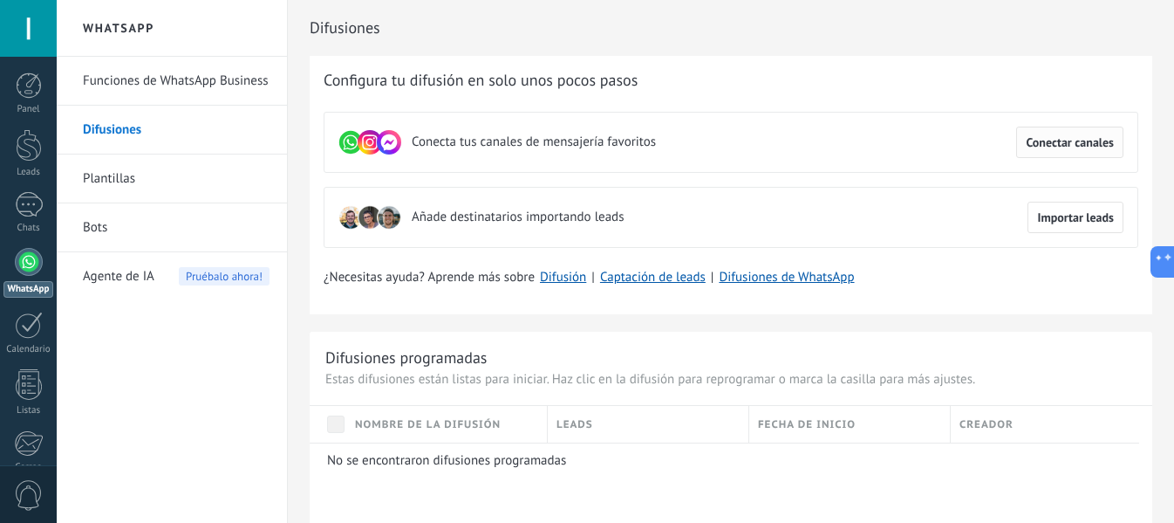
click at [1051, 136] on span "Conectar canales" at bounding box center [1070, 142] width 88 height 12
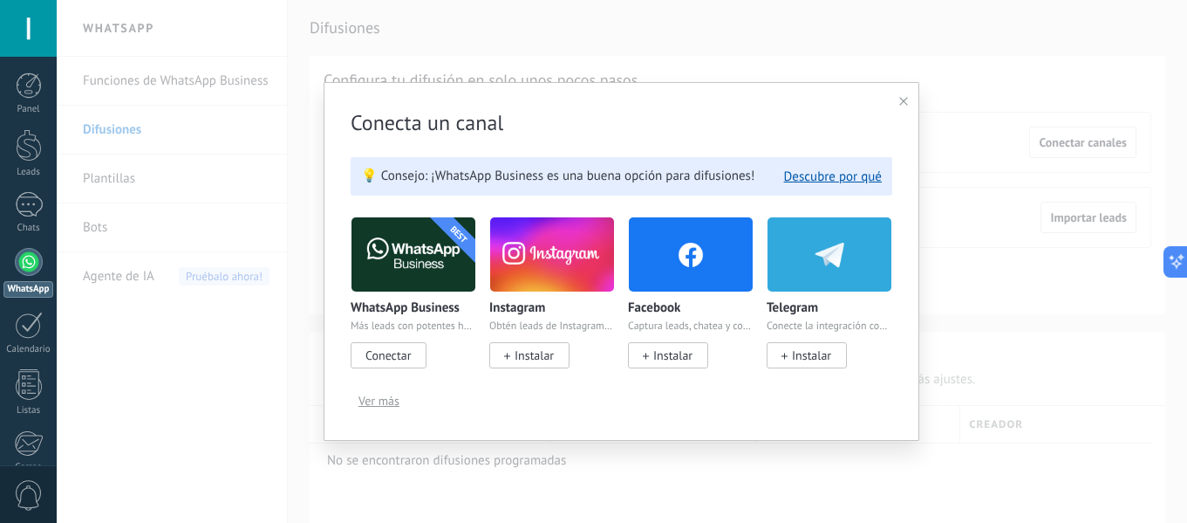
click at [377, 357] on span "Conectar" at bounding box center [388, 355] width 45 height 16
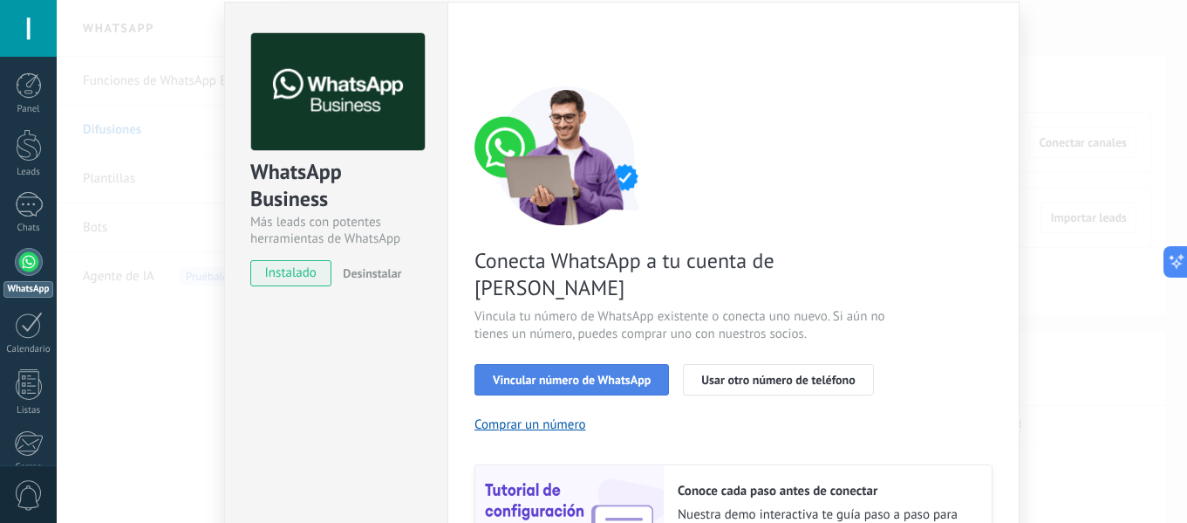
scroll to position [174, 0]
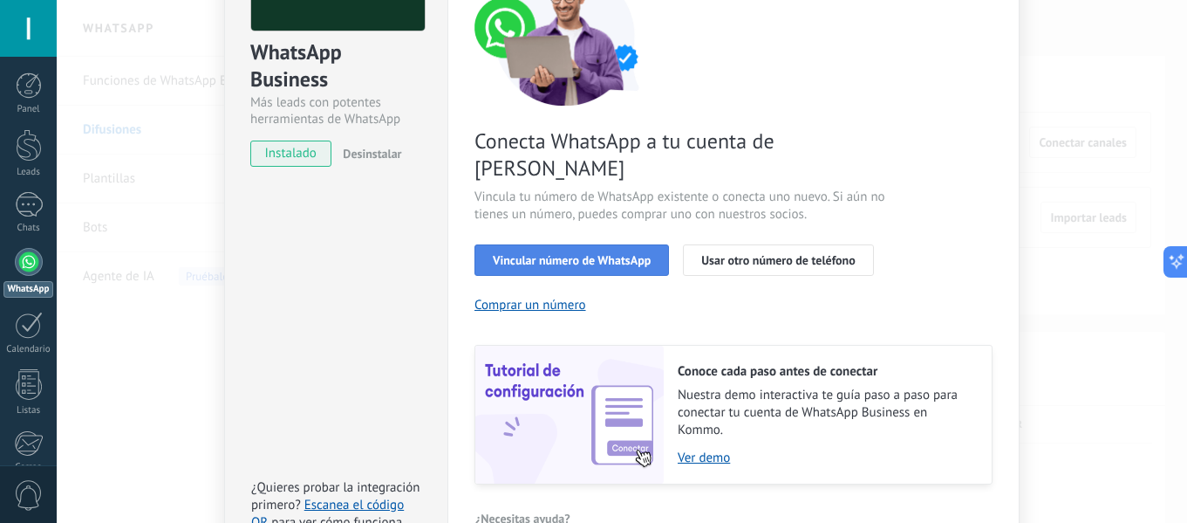
click at [571, 254] on span "Vincular número de WhatsApp" at bounding box center [572, 260] width 158 height 12
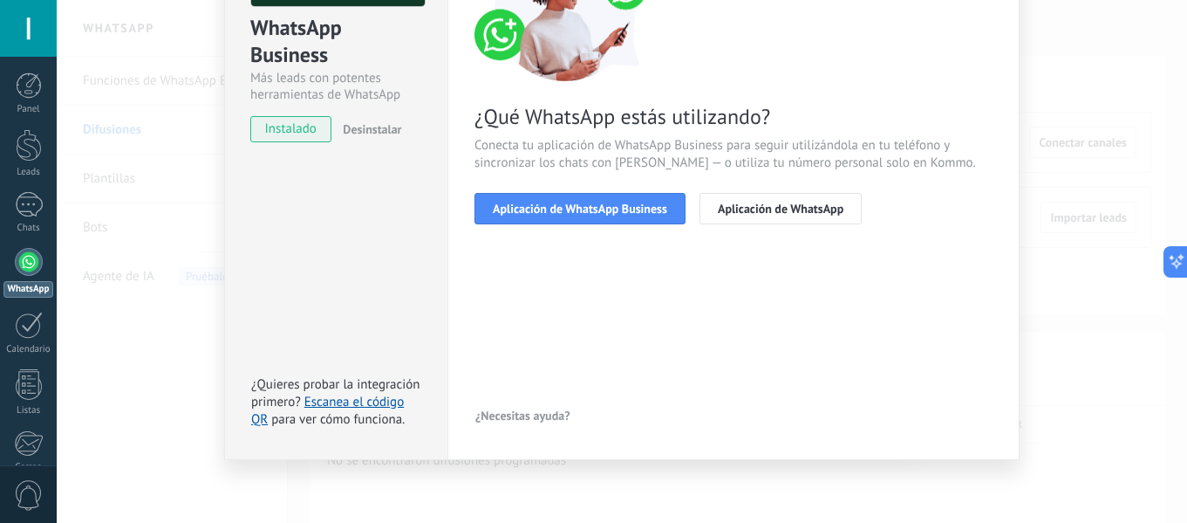
scroll to position [202, 0]
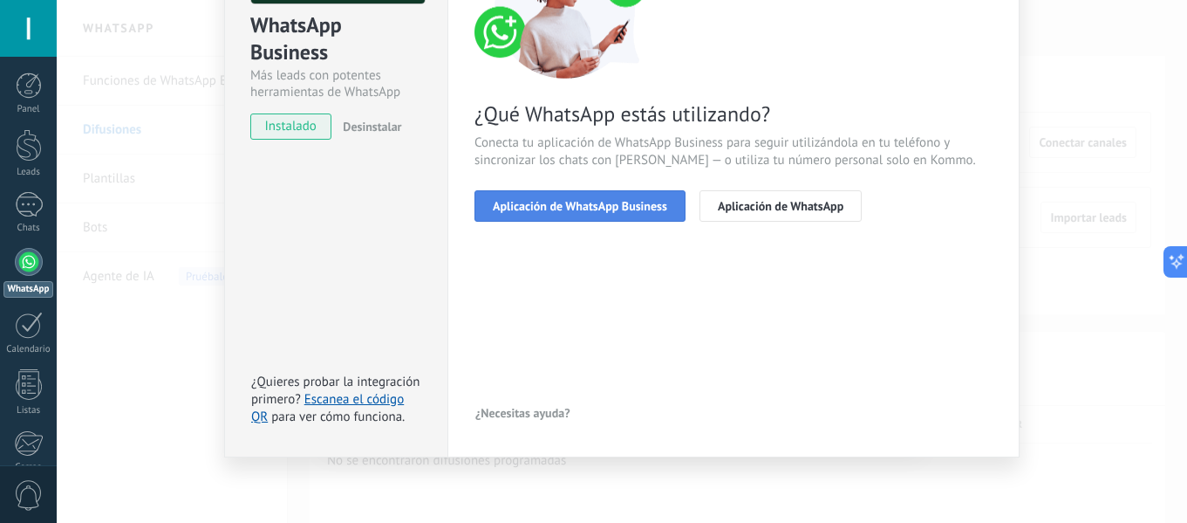
click at [572, 214] on button "Aplicación de WhatsApp Business" at bounding box center [580, 205] width 211 height 31
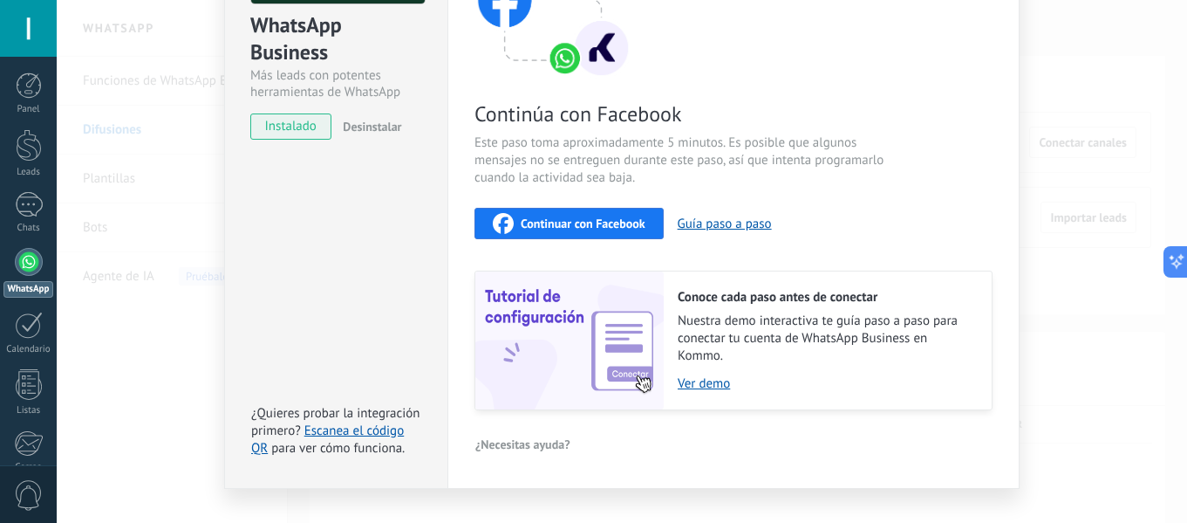
click at [550, 228] on span "Continuar con Facebook" at bounding box center [583, 223] width 125 height 12
click at [530, 206] on div "Continúa con Facebook Este paso toma aproximadamente 5 minutos. Es posible que …" at bounding box center [734, 174] width 518 height 471
click at [521, 219] on span "Continuar con Facebook" at bounding box center [583, 223] width 125 height 12
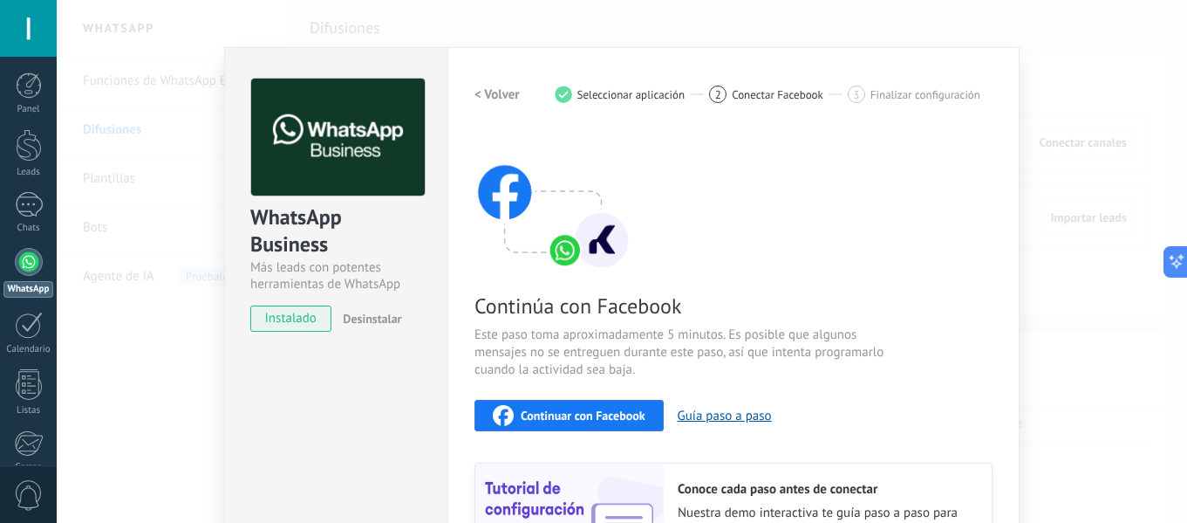
scroll to position [0, 0]
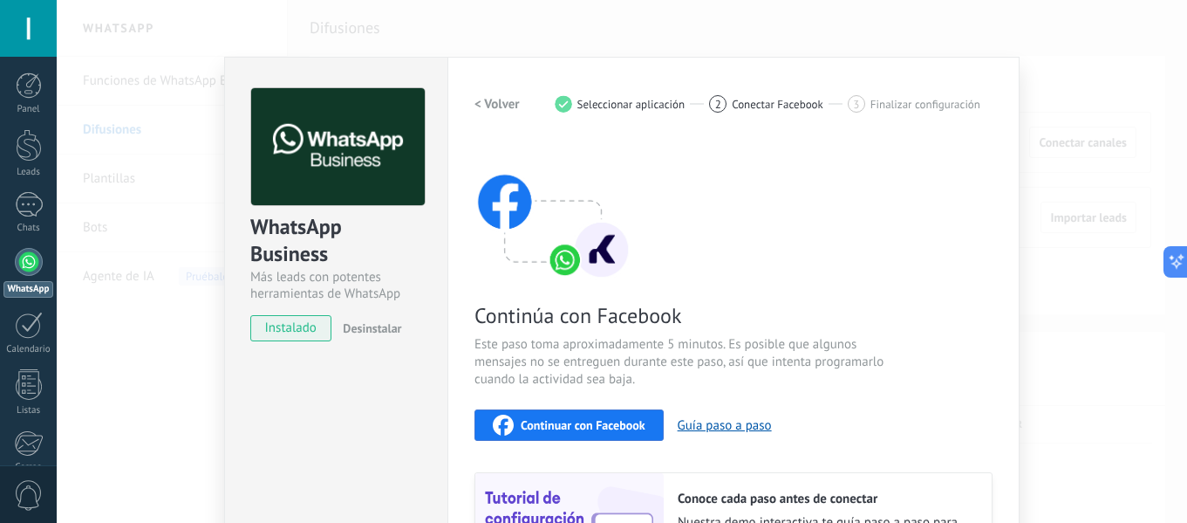
click at [499, 107] on h2 "< Volver" at bounding box center [497, 104] width 45 height 17
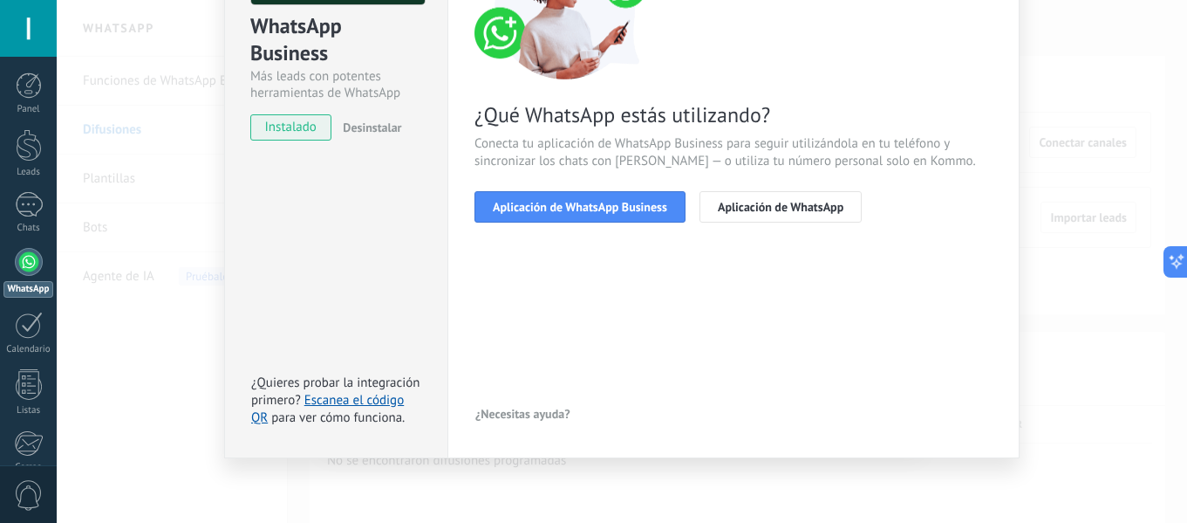
scroll to position [202, 0]
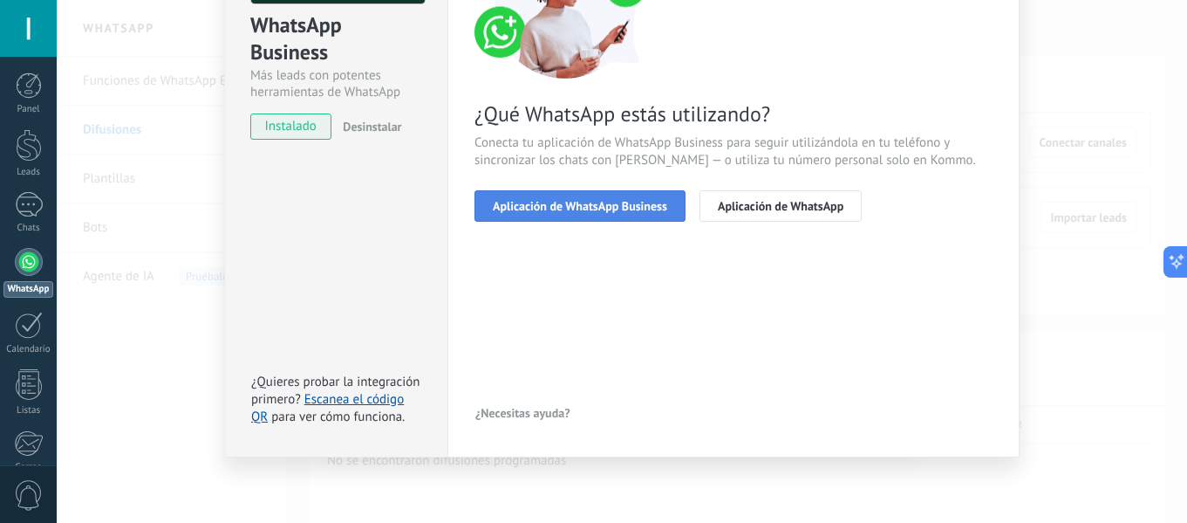
click at [657, 211] on span "Aplicación de WhatsApp Business" at bounding box center [580, 206] width 174 height 12
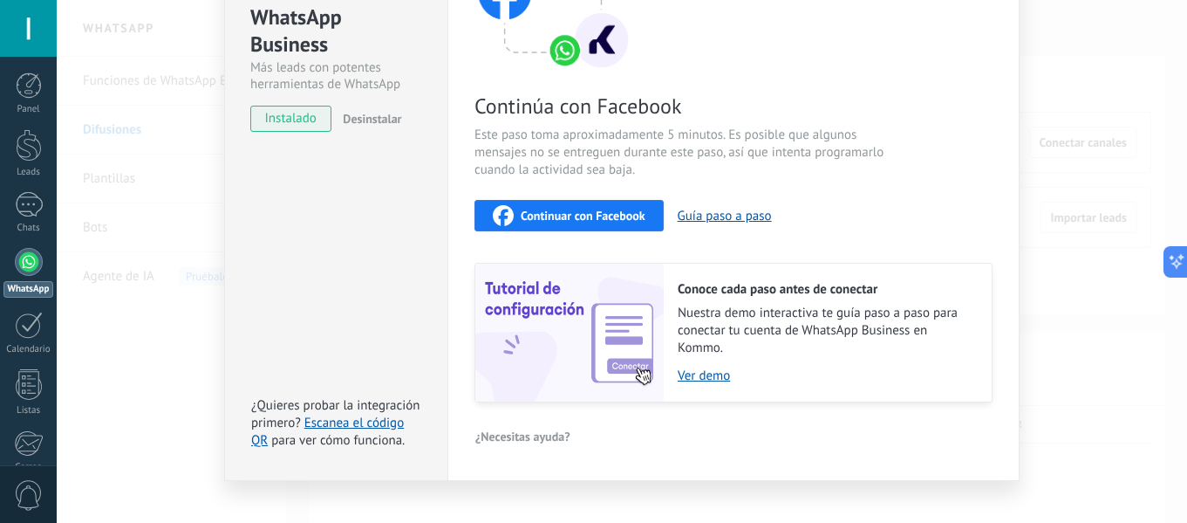
scroll to position [232, 0]
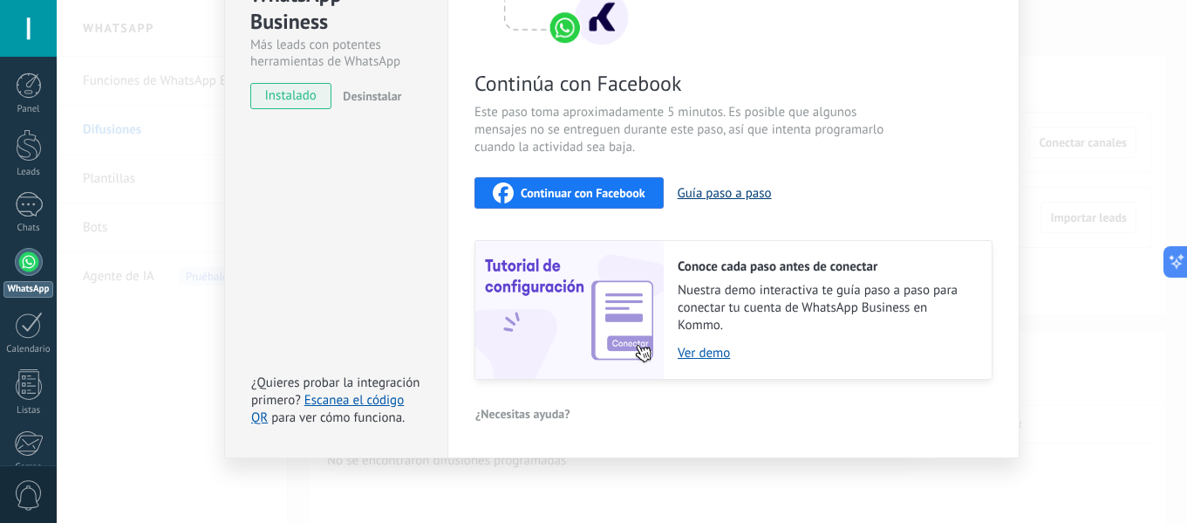
click at [695, 189] on button "Guía paso a paso" at bounding box center [725, 193] width 94 height 17
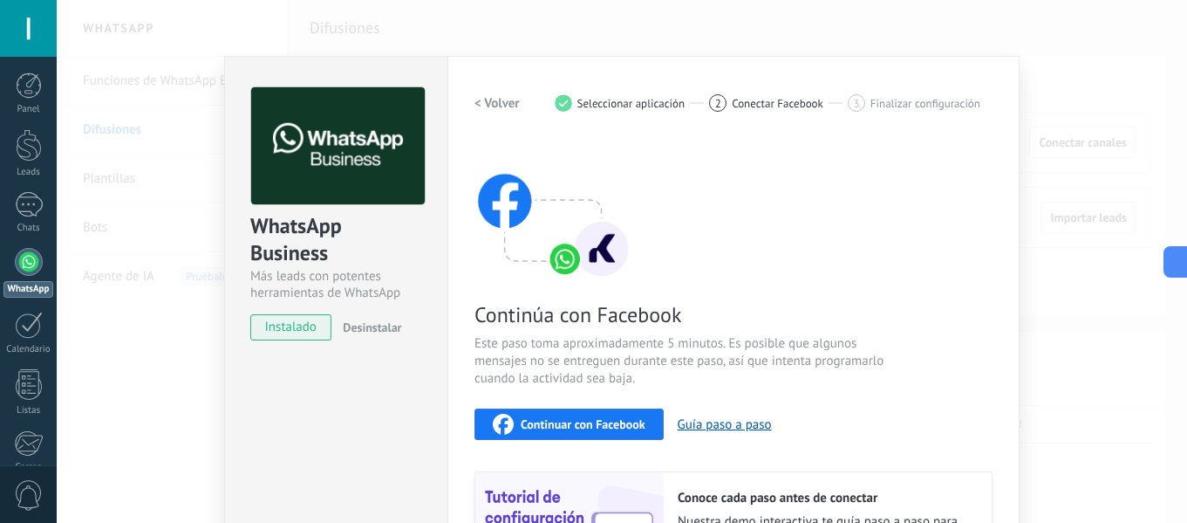
scroll to position [0, 0]
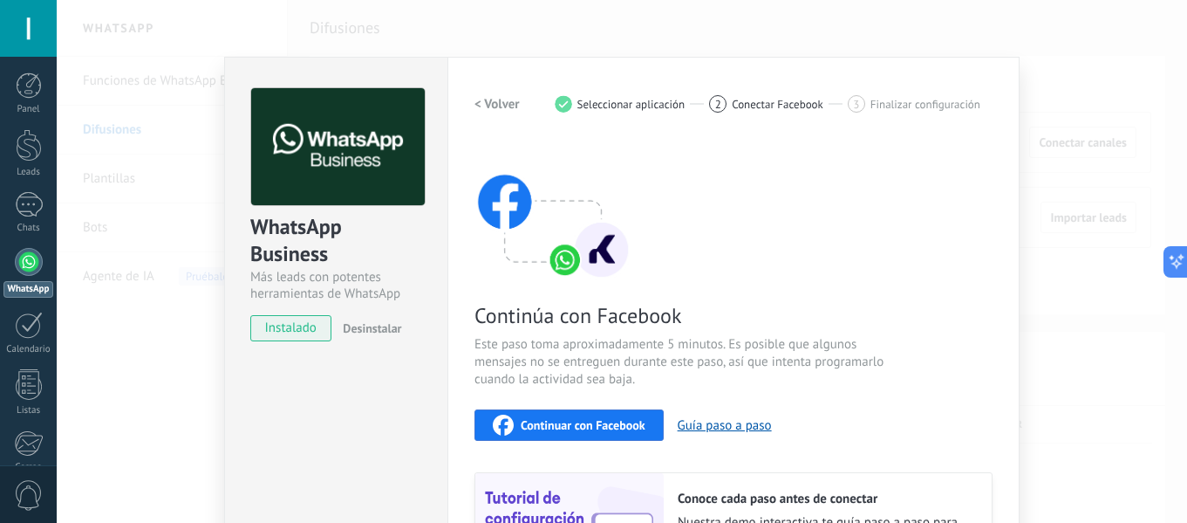
click at [28, 12] on div at bounding box center [28, 28] width 57 height 57
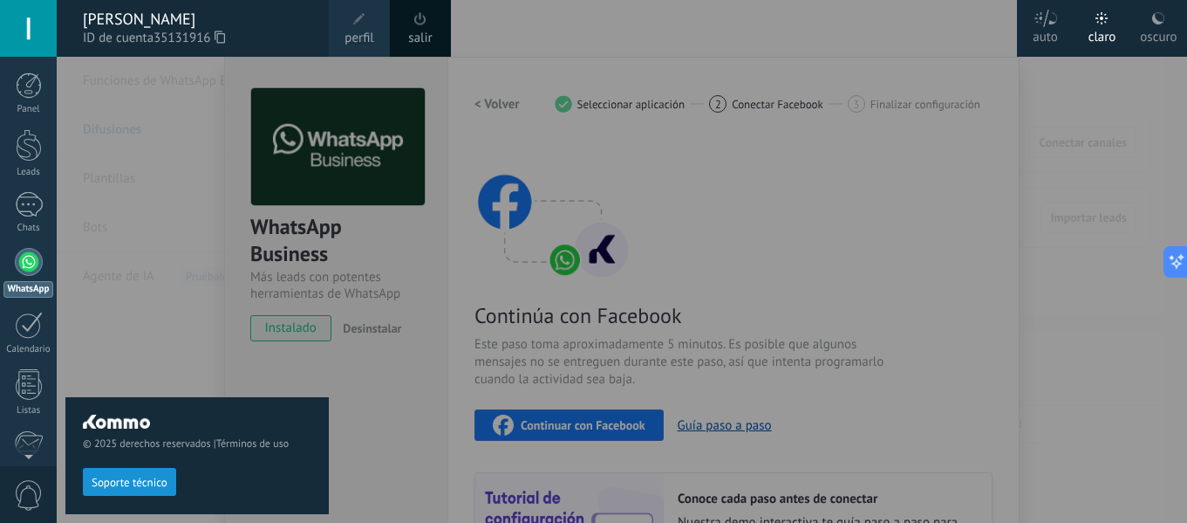
click at [623, 139] on div at bounding box center [650, 261] width 1187 height 523
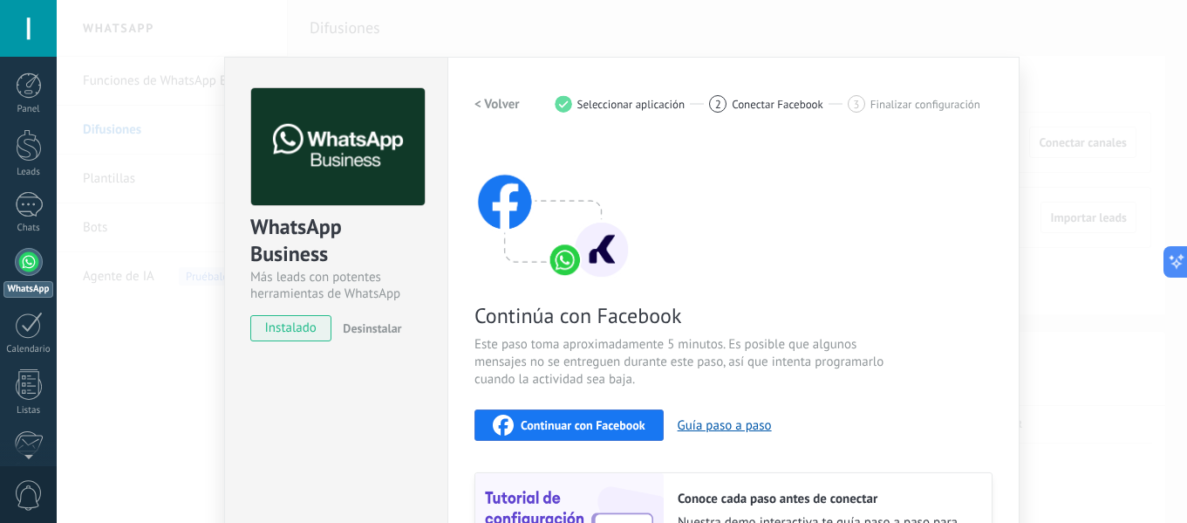
click at [479, 103] on h2 "< Volver" at bounding box center [497, 104] width 45 height 17
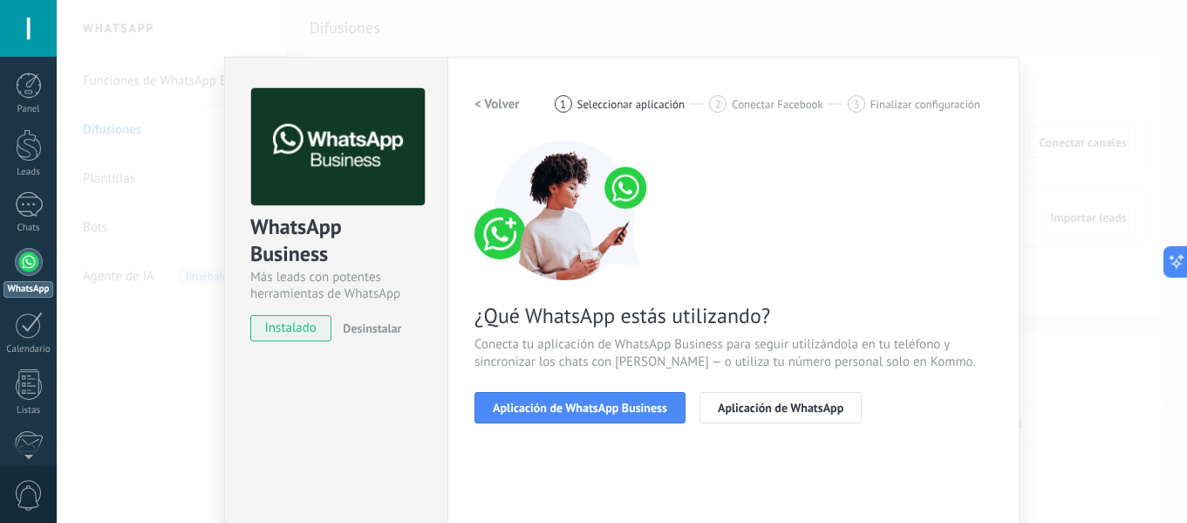
click at [479, 103] on h2 "< Volver" at bounding box center [497, 104] width 45 height 17
click at [479, 103] on div "< Volver 1 Seleccionar aplicación 2 Conectar Facebook 3 Finalizar configuración" at bounding box center [734, 103] width 518 height 31
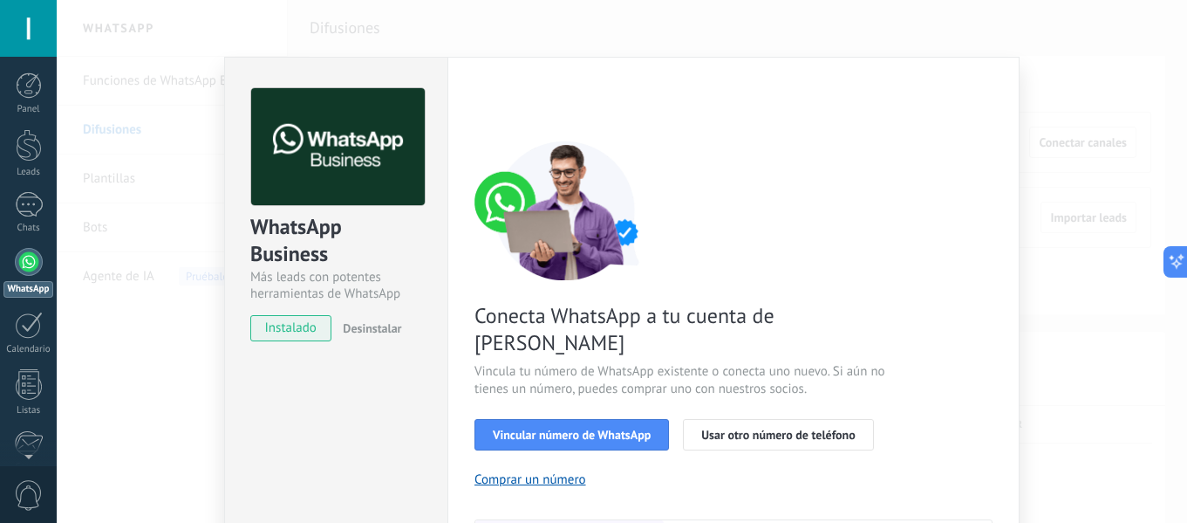
click at [34, 277] on link "WhatsApp" at bounding box center [28, 273] width 57 height 50
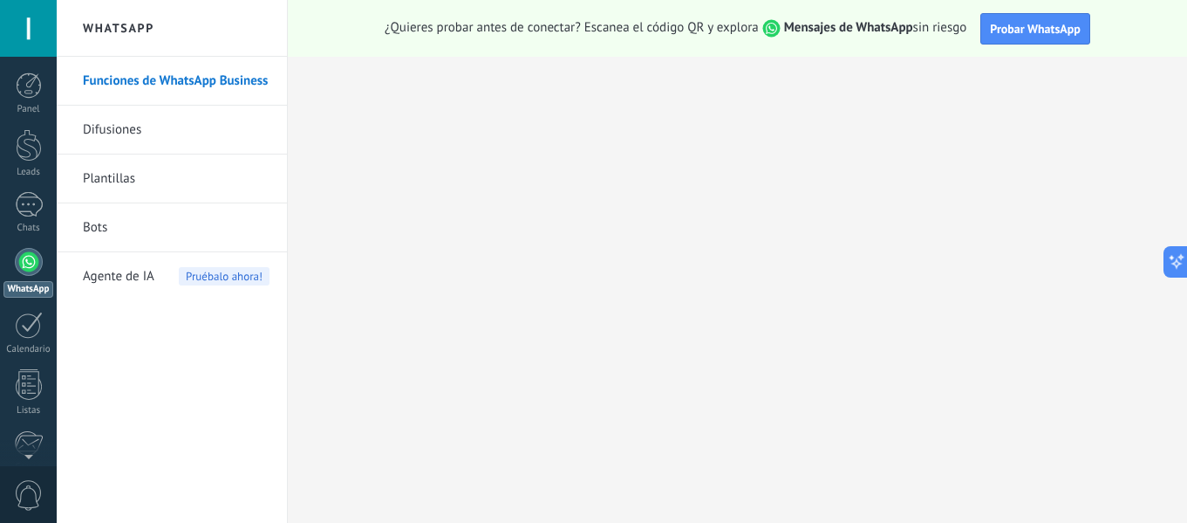
click at [9, 270] on link "WhatsApp" at bounding box center [28, 273] width 57 height 50
click at [22, 265] on div at bounding box center [29, 262] width 28 height 28
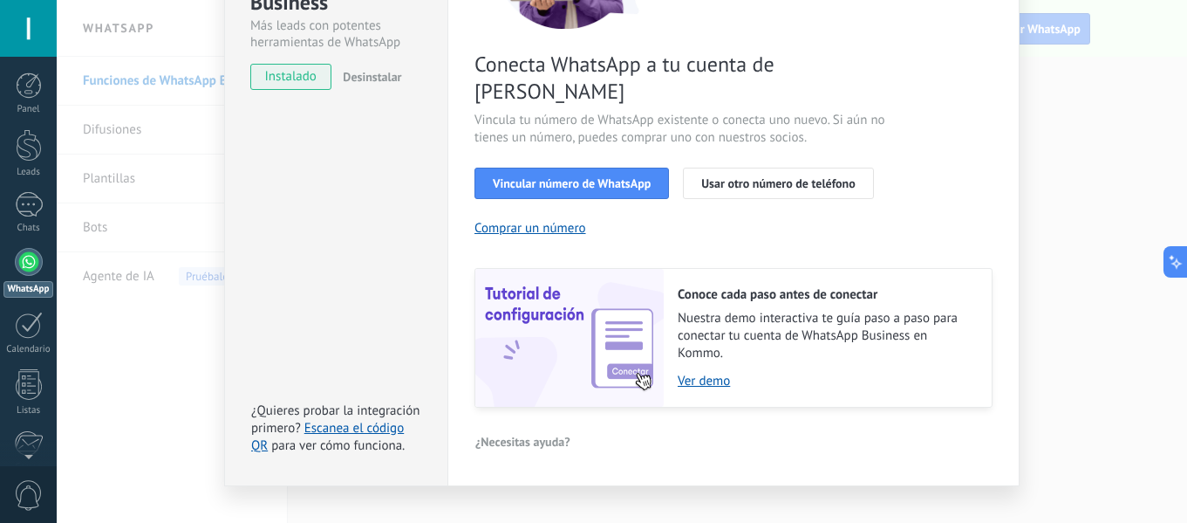
scroll to position [252, 0]
click at [555, 176] on span "Vincular número de WhatsApp" at bounding box center [572, 182] width 158 height 12
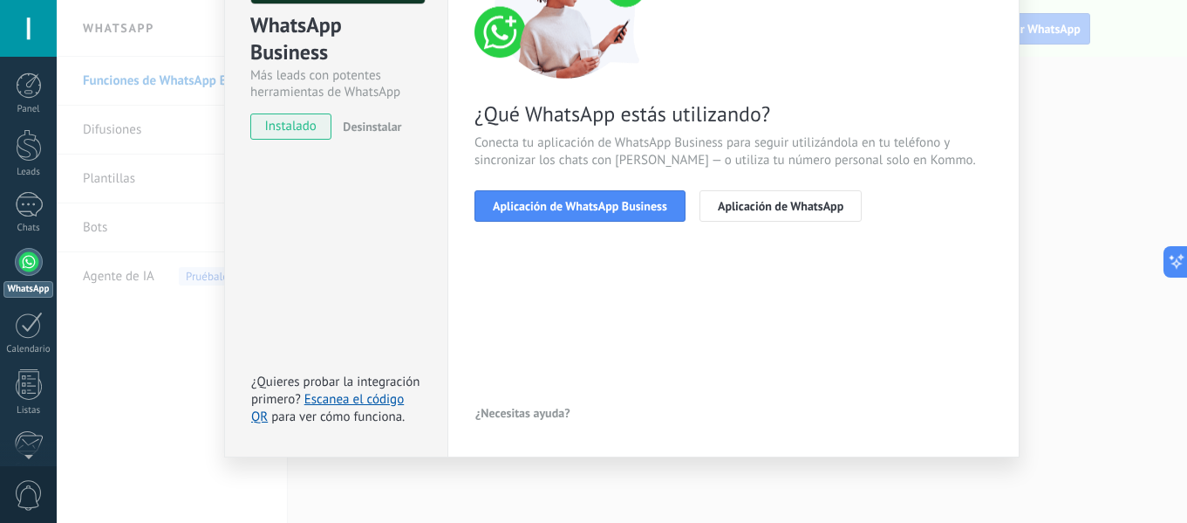
scroll to position [202, 0]
click at [578, 196] on button "Aplicación de WhatsApp Business" at bounding box center [580, 205] width 211 height 31
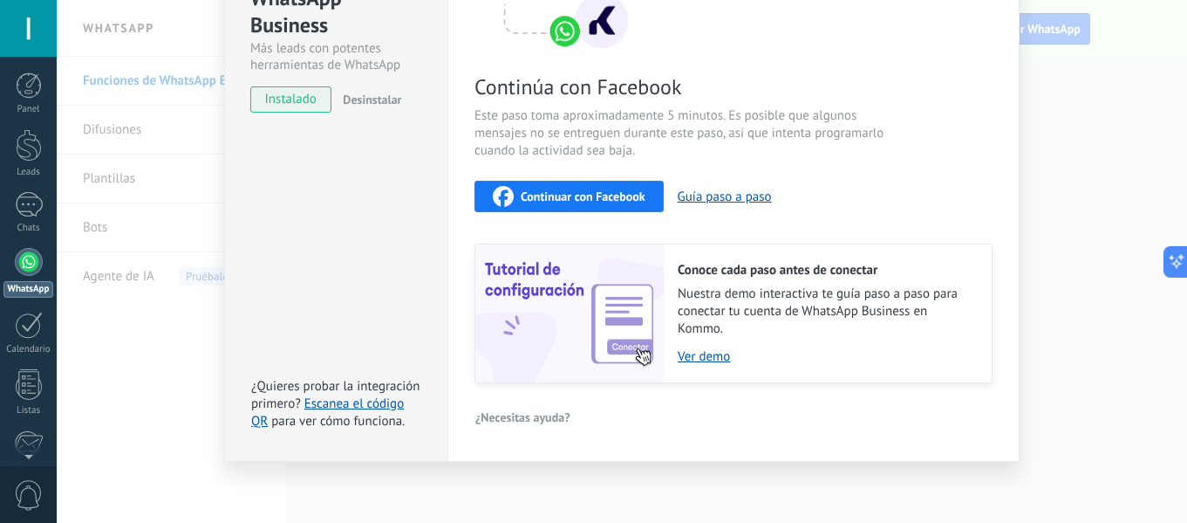
scroll to position [232, 0]
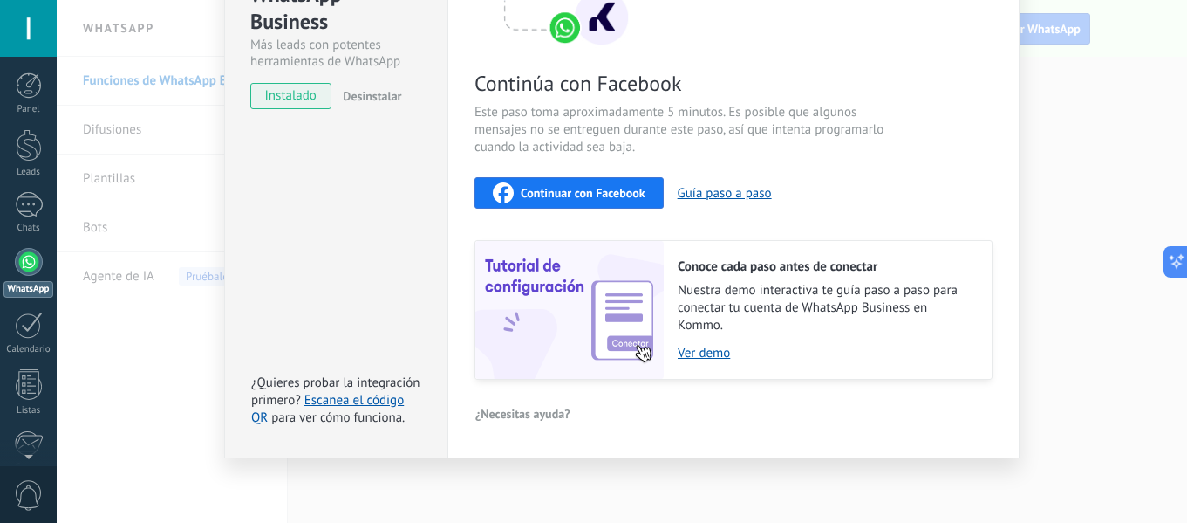
click at [578, 196] on span "Continuar con Facebook" at bounding box center [583, 193] width 125 height 12
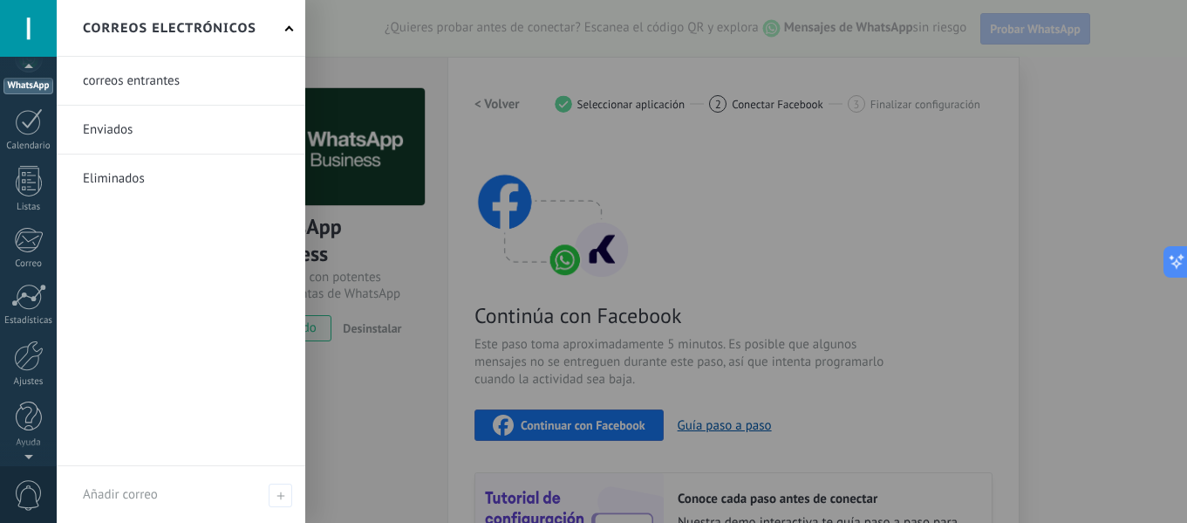
scroll to position [0, 0]
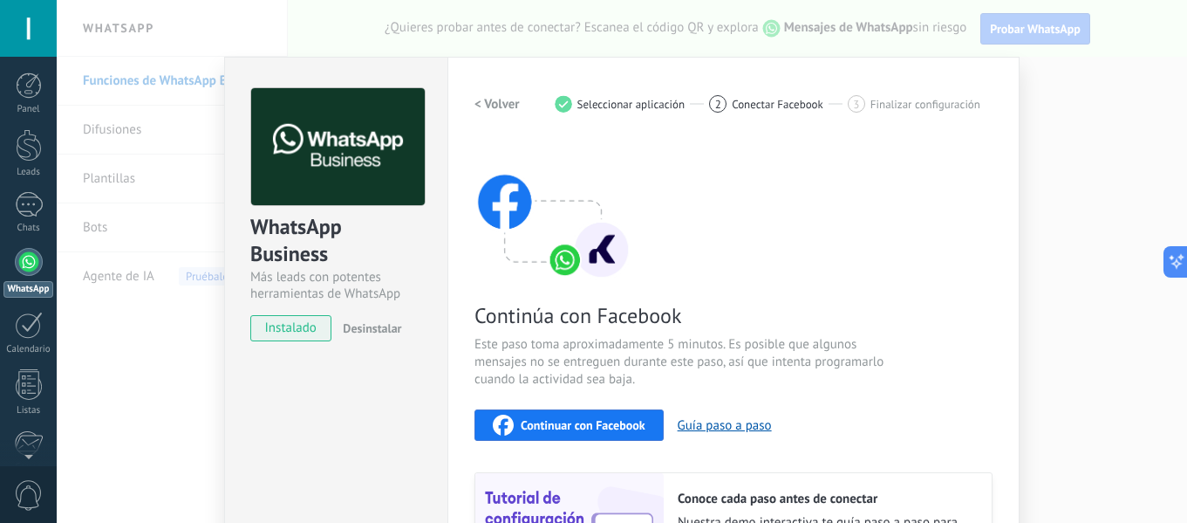
drag, startPoint x: 25, startPoint y: 27, endPoint x: 10, endPoint y: 12, distance: 21.0
click at [10, 12] on div at bounding box center [28, 28] width 57 height 57
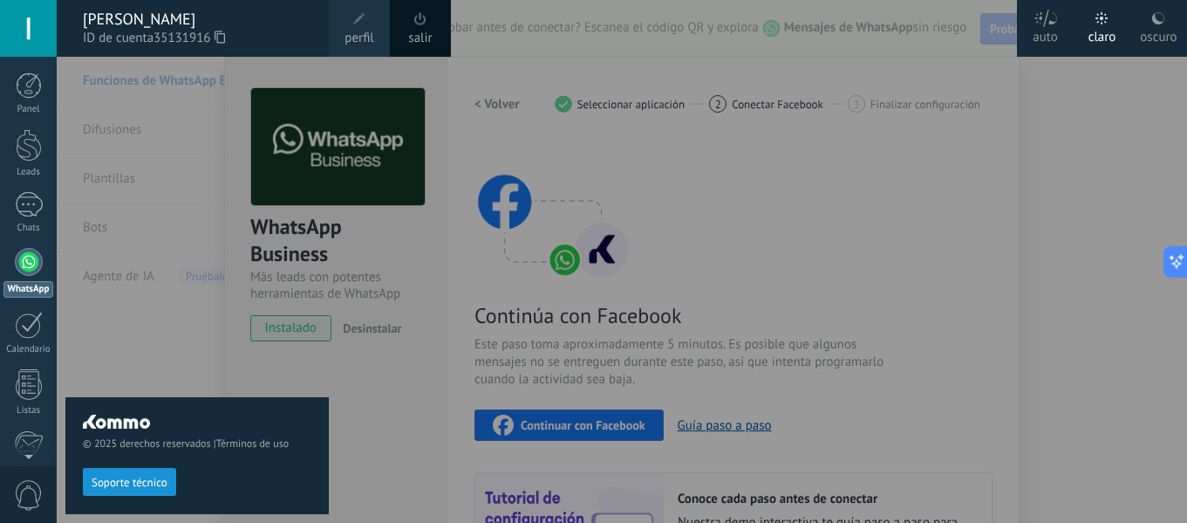
click at [427, 22] on span at bounding box center [420, 19] width 19 height 19
